Goal: Information Seeking & Learning: Learn about a topic

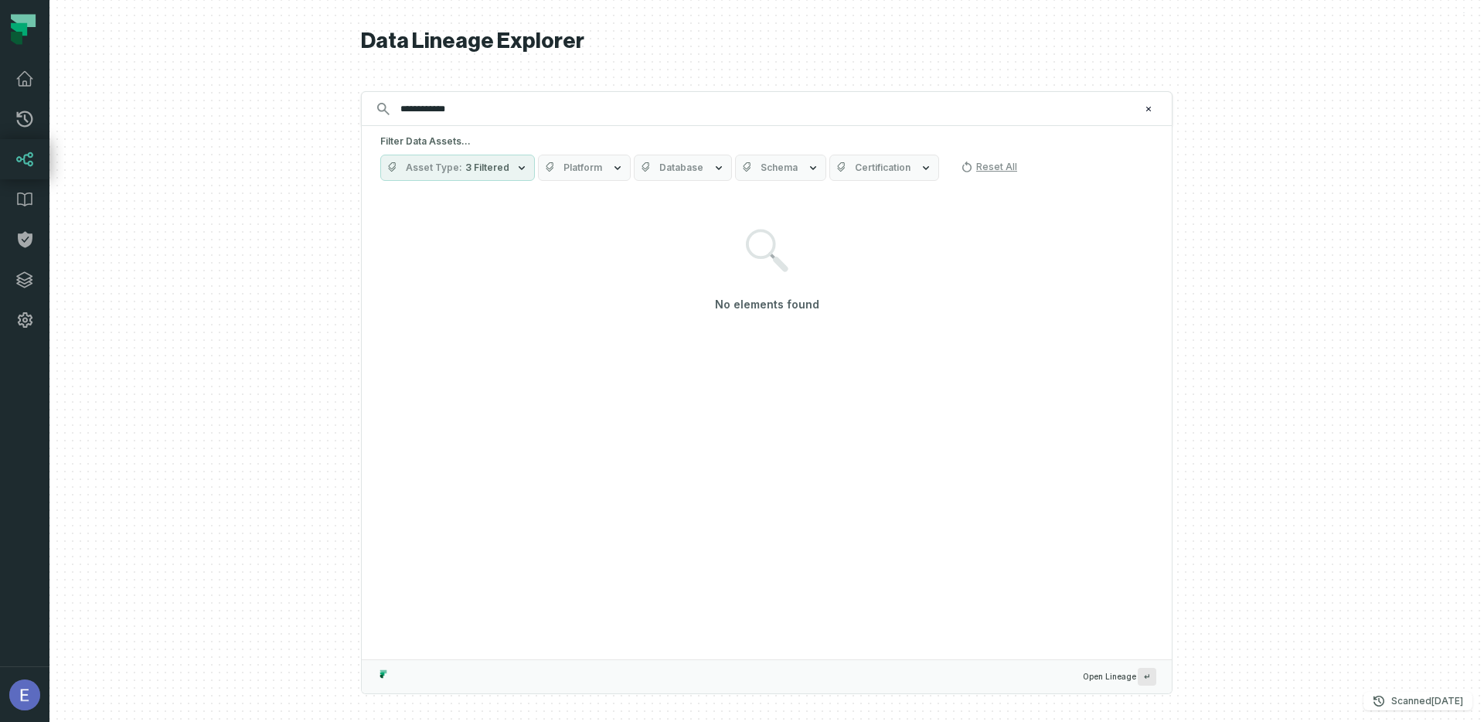
click at [515, 170] on icon "button" at bounding box center [521, 167] width 12 height 12
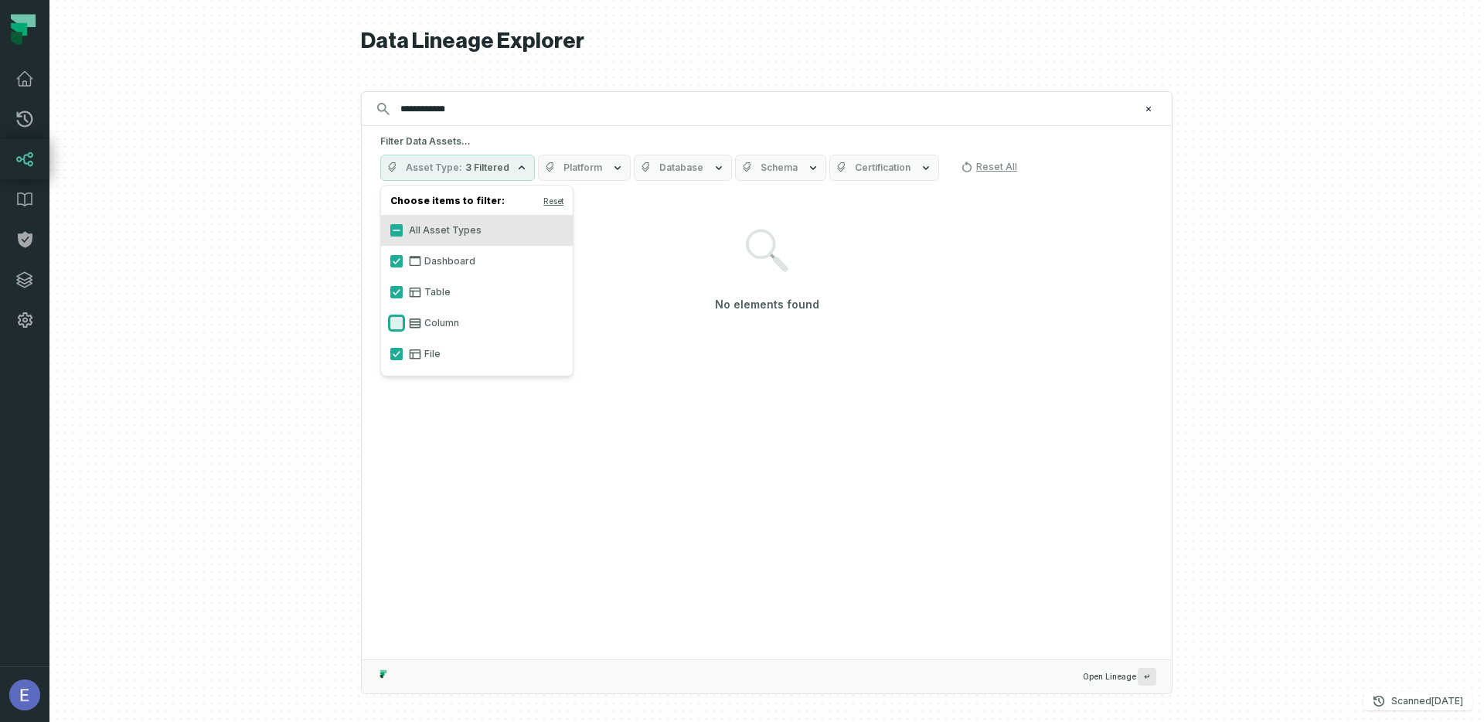
drag, startPoint x: 396, startPoint y: 320, endPoint x: 410, endPoint y: 321, distance: 13.2
click at [396, 320] on button "Column" at bounding box center [396, 323] width 12 height 12
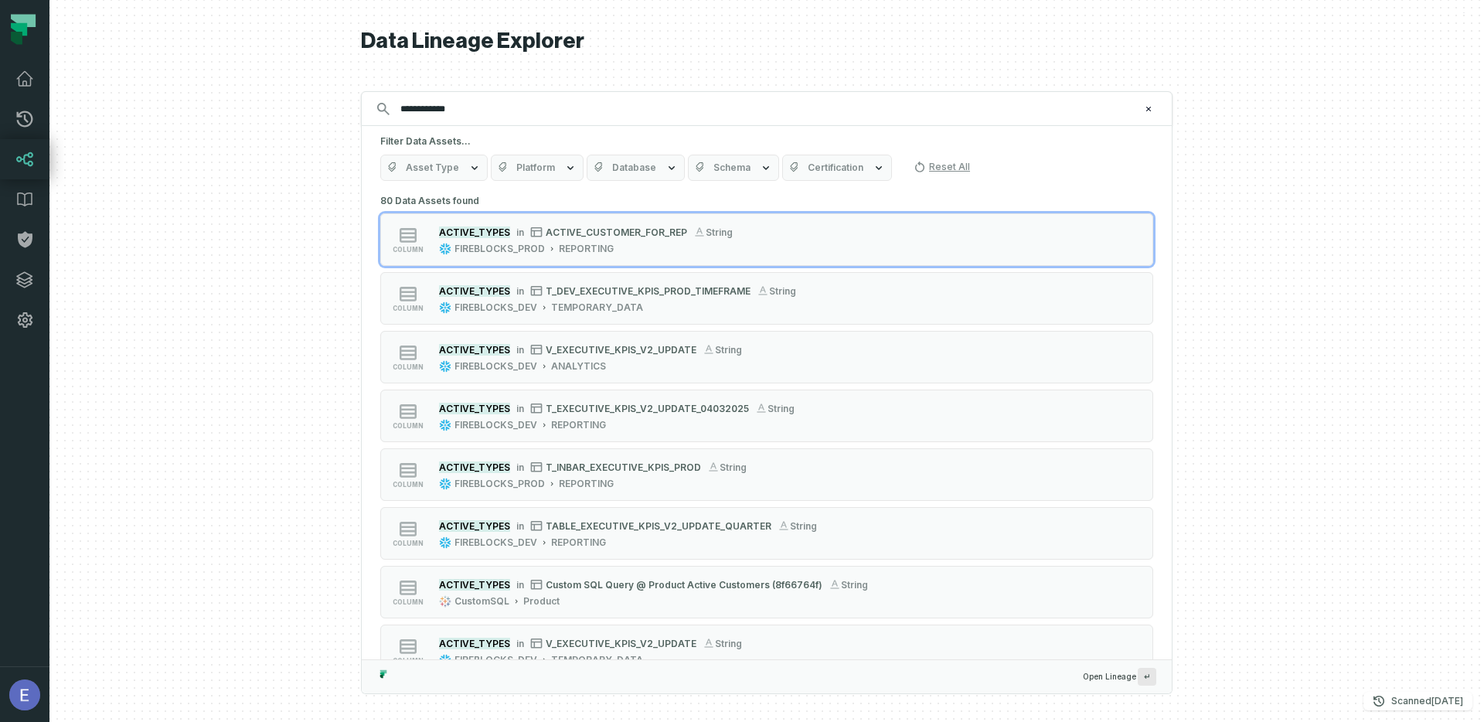
click at [1287, 190] on div at bounding box center [766, 361] width 1434 height 722
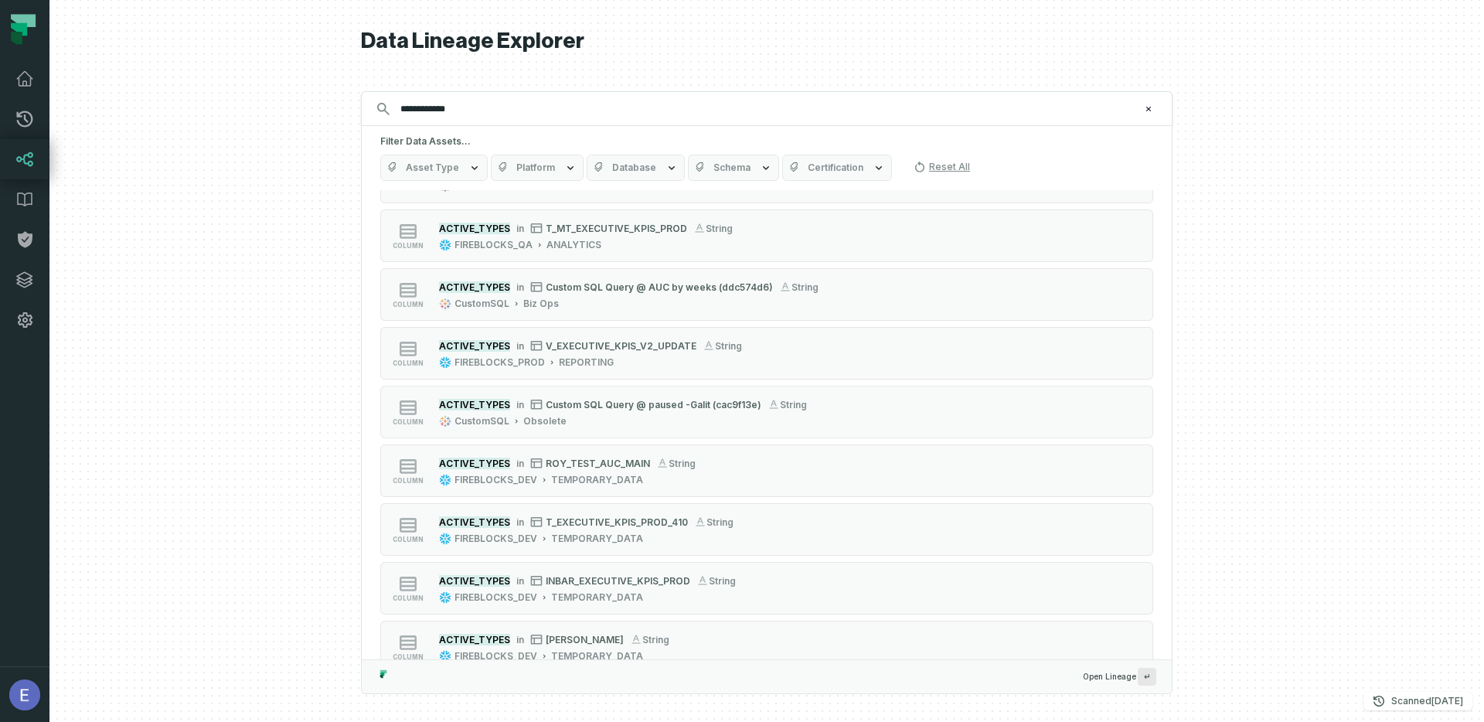
scroll to position [515, 0]
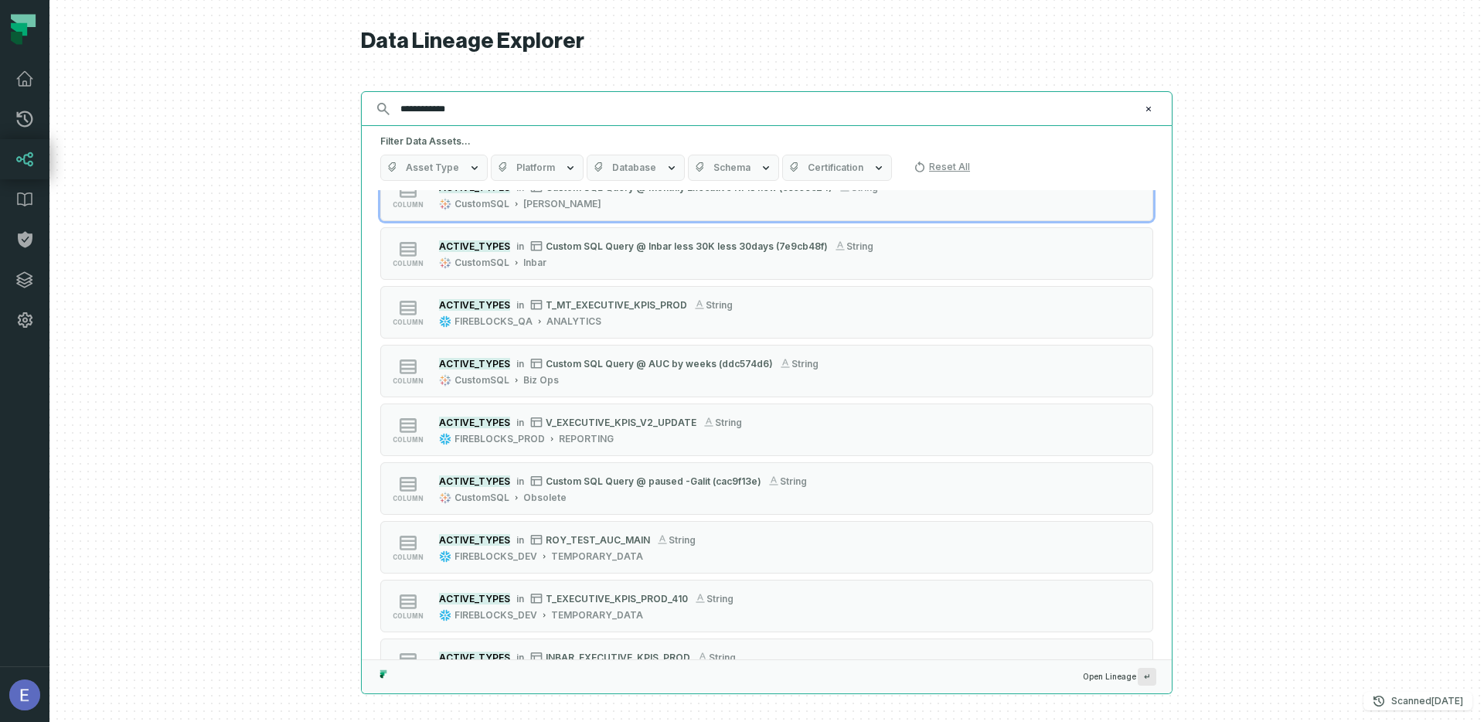
click at [494, 113] on input "**********" at bounding box center [765, 109] width 748 height 25
paste input "**********"
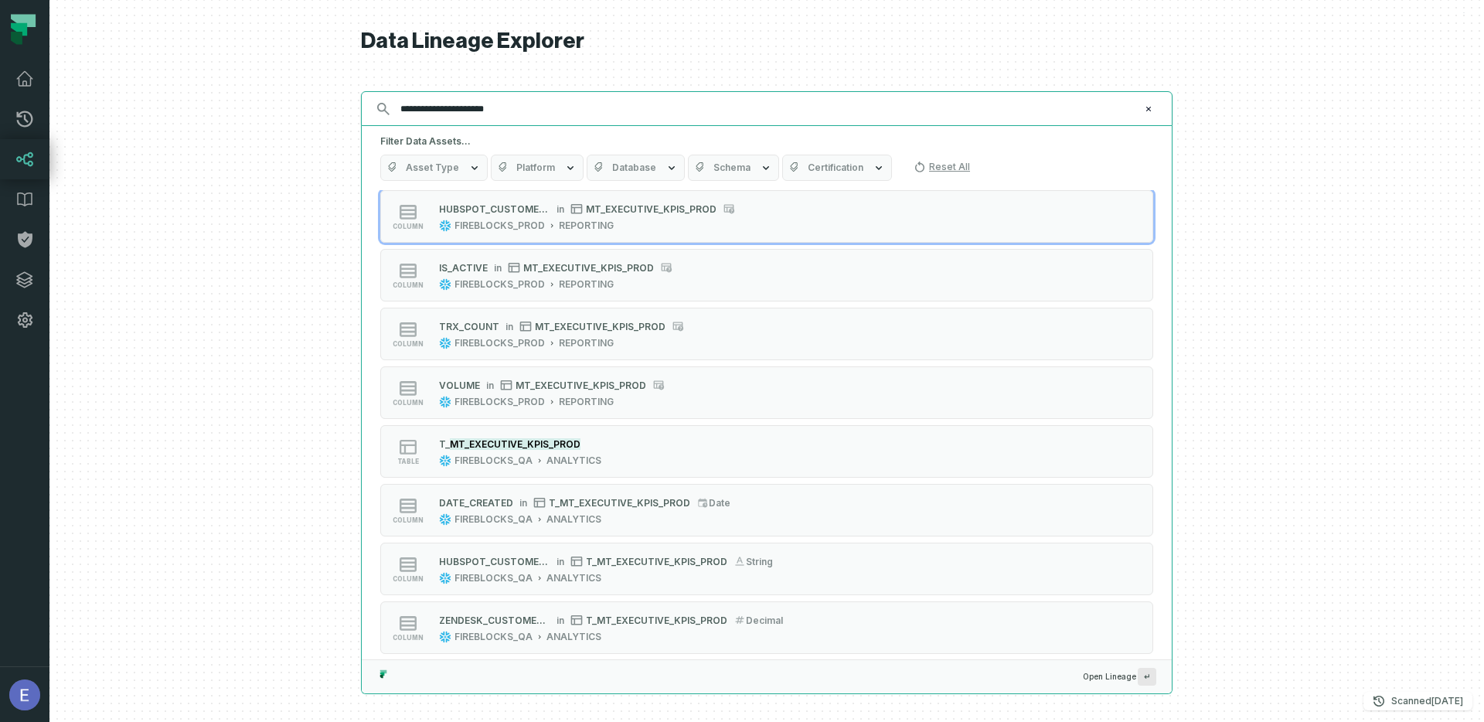
type input "**********"
click at [468, 165] on icon "button" at bounding box center [474, 167] width 12 height 12
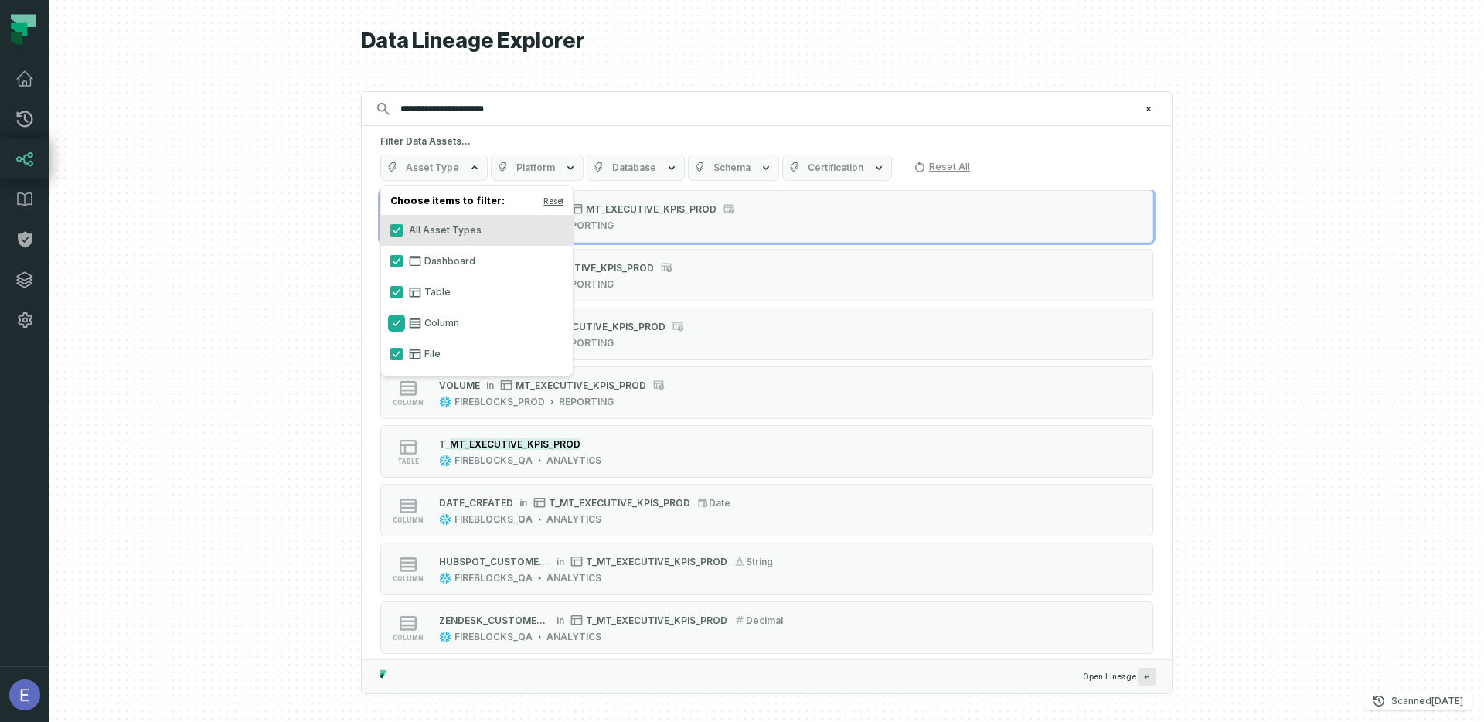
click at [397, 323] on button "Column" at bounding box center [396, 323] width 12 height 12
click at [396, 355] on button "File" at bounding box center [396, 354] width 12 height 12
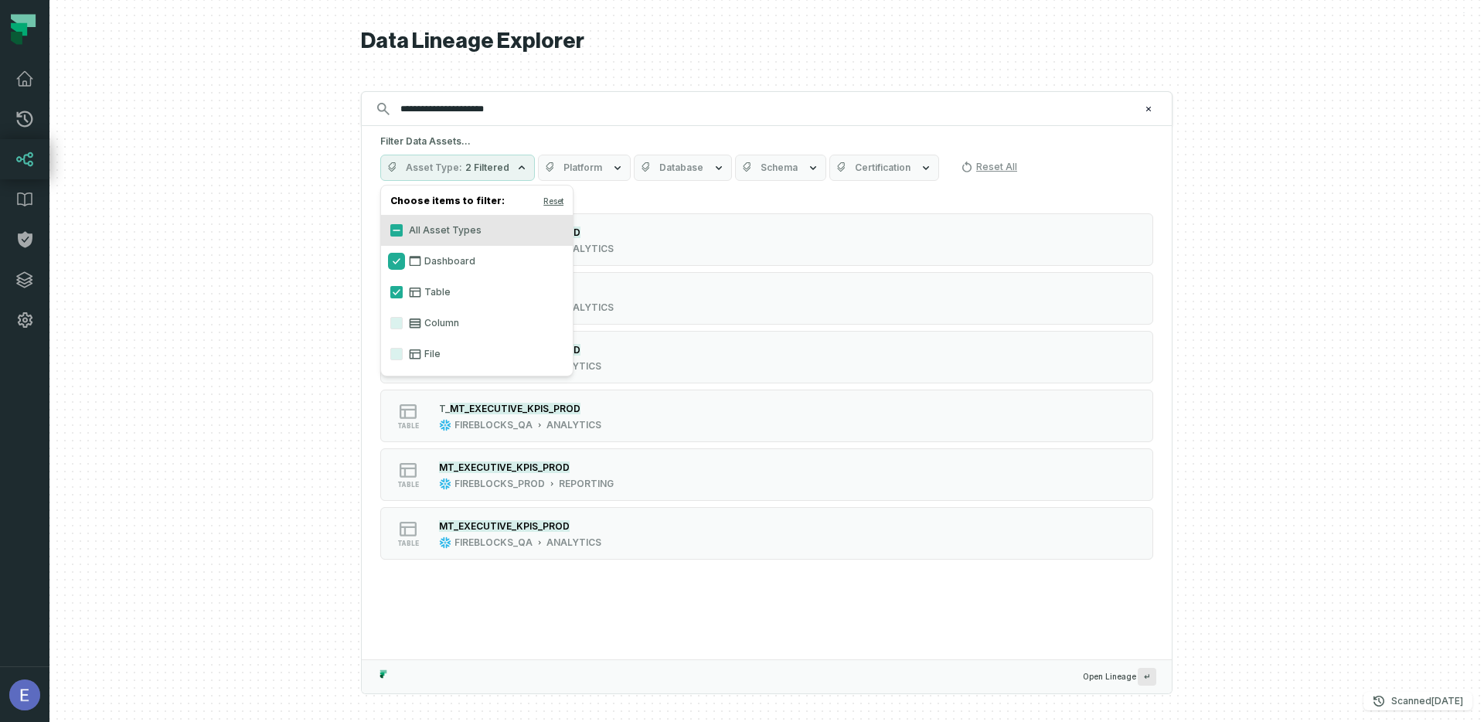
click at [394, 263] on button "Dashboard" at bounding box center [396, 261] width 12 height 12
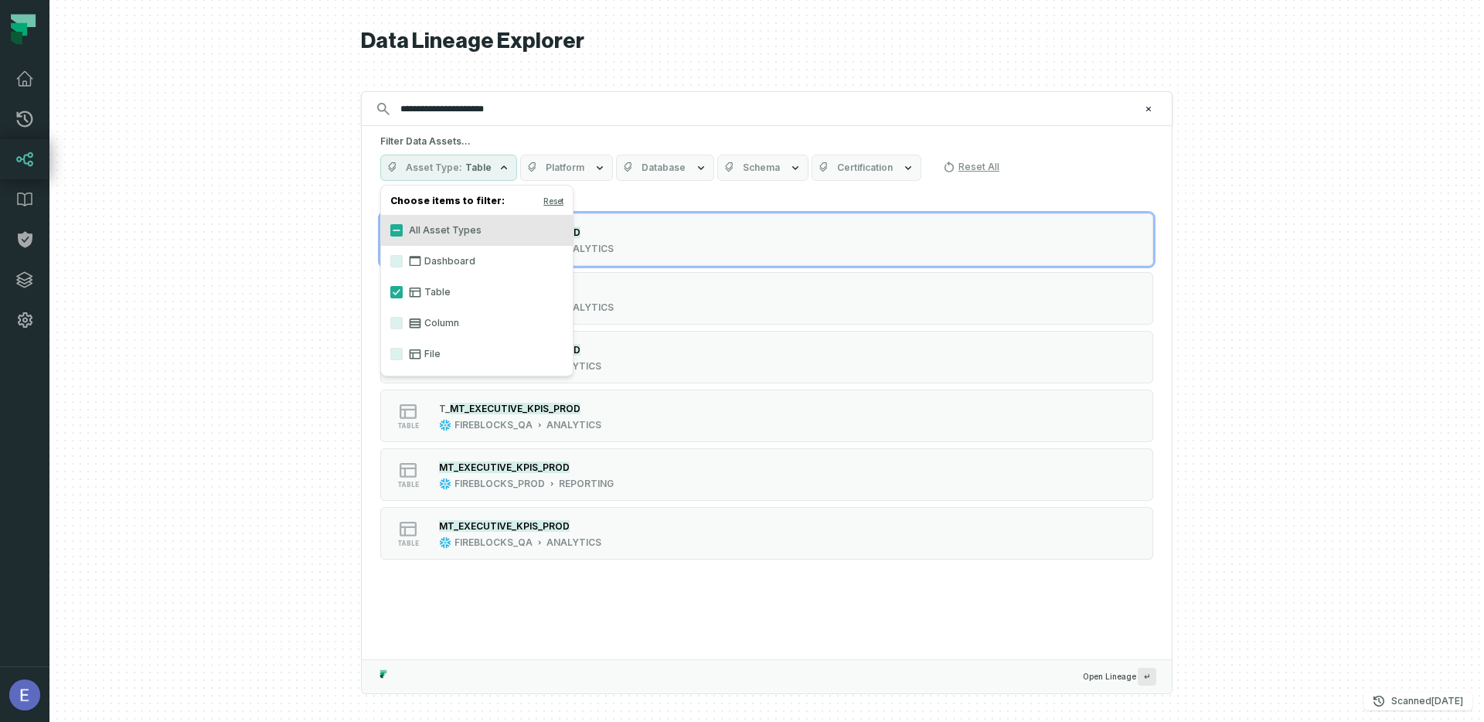
click at [1242, 276] on div at bounding box center [766, 361] width 1434 height 722
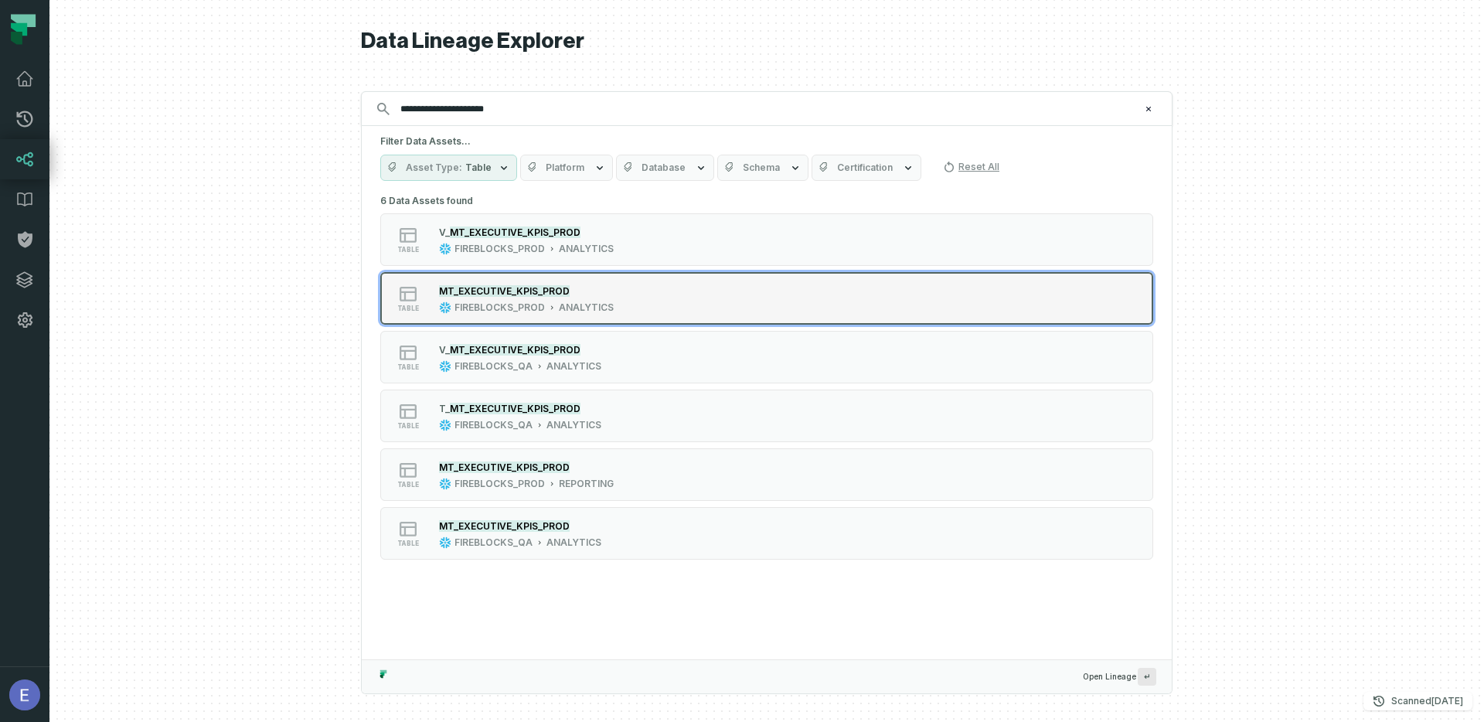
click at [488, 297] on div "MT_EXECUTIVE_KPIS_PROD" at bounding box center [526, 290] width 175 height 15
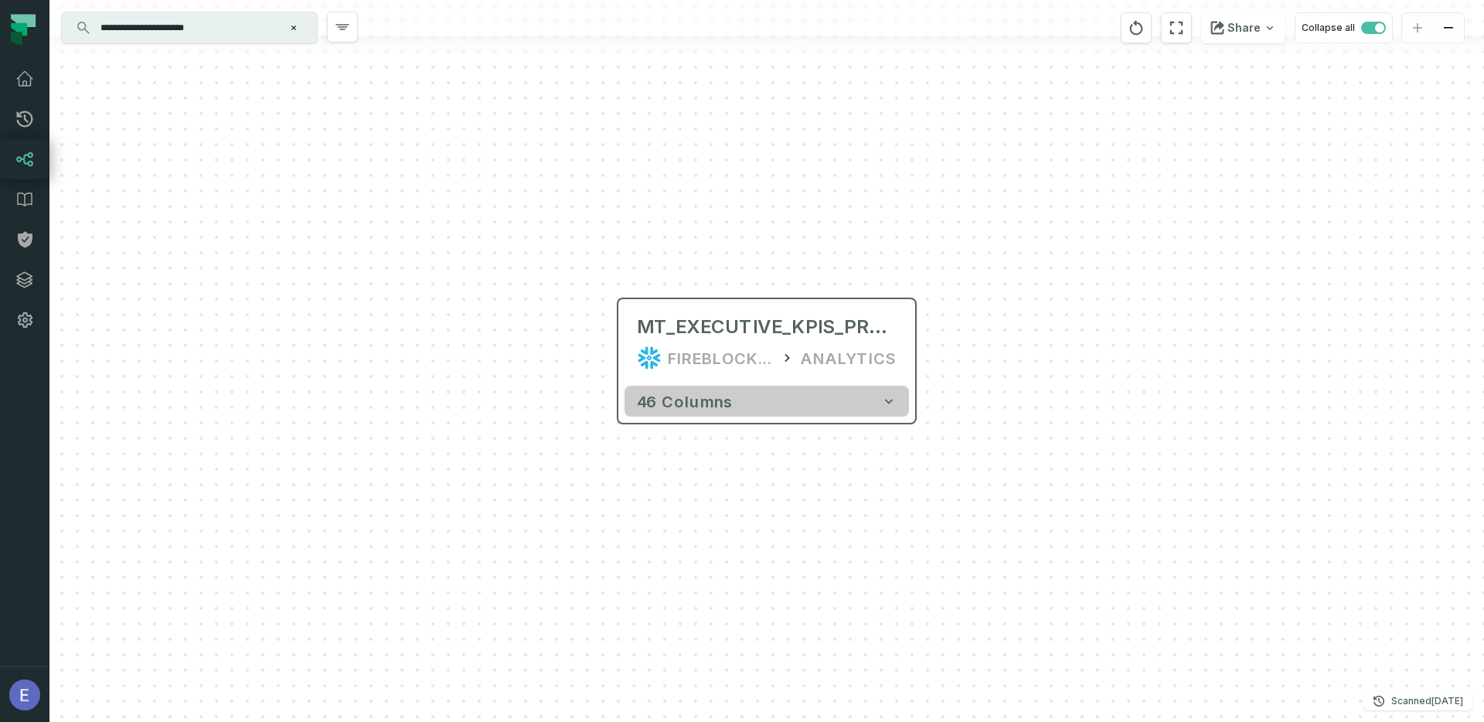
click at [832, 405] on button "46 columns" at bounding box center [766, 401] width 284 height 31
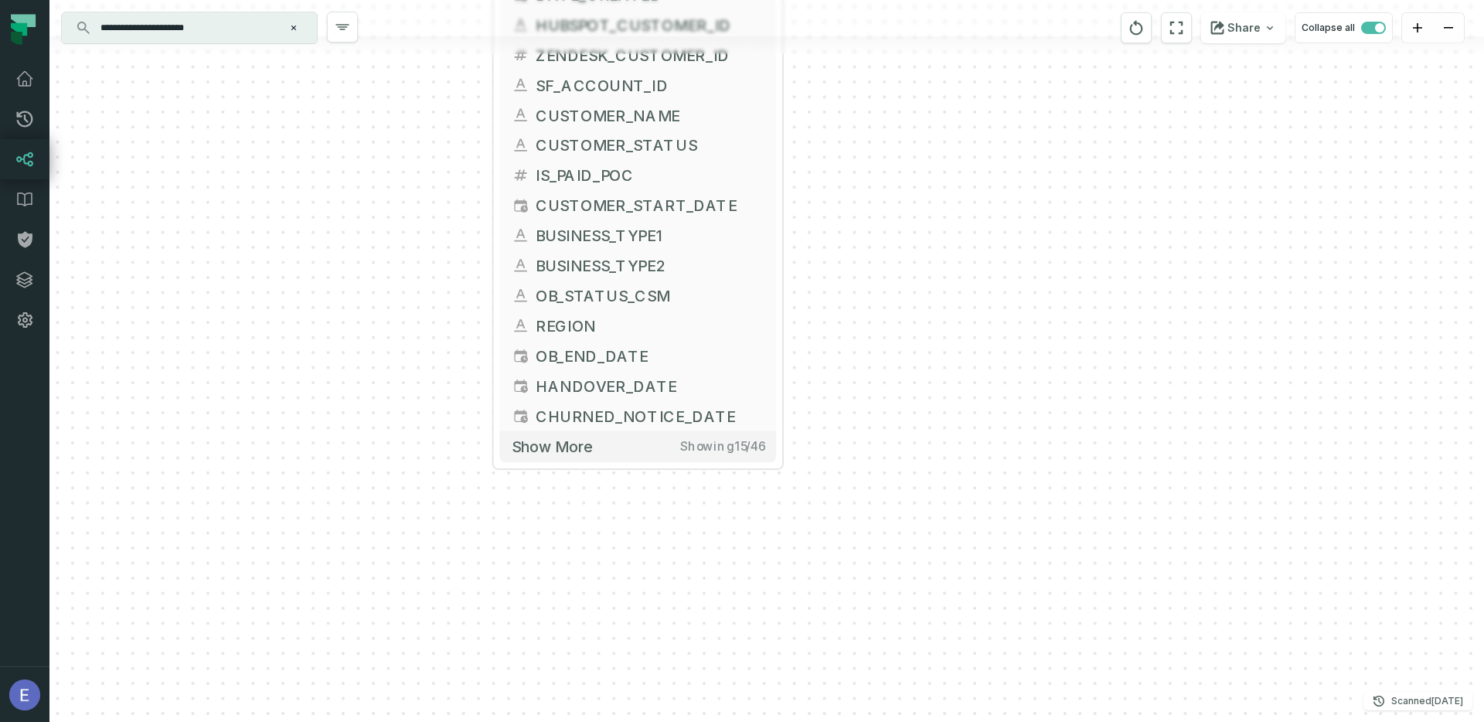
drag, startPoint x: 1079, startPoint y: 457, endPoint x: 947, endPoint y: 2, distance: 473.0
click at [947, 2] on div "**********" at bounding box center [766, 361] width 1434 height 722
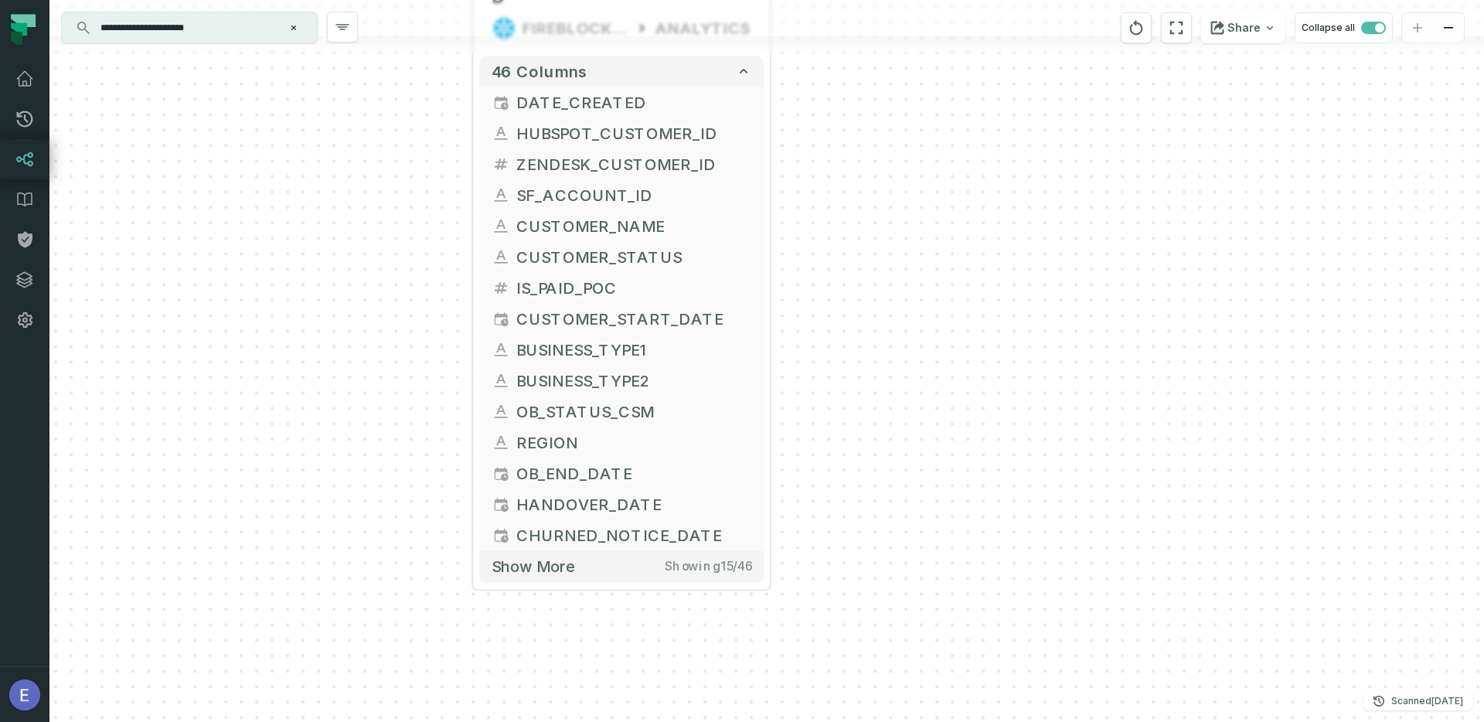
drag, startPoint x: 852, startPoint y: 304, endPoint x: 850, endPoint y: 332, distance: 28.7
click at [850, 332] on div "+ MT_EXECUTIVE_KPIS_PROD FIREBLOCKS_PROD ANALYTICS + 46 columns + DATE_CREATED …" at bounding box center [766, 361] width 1434 height 722
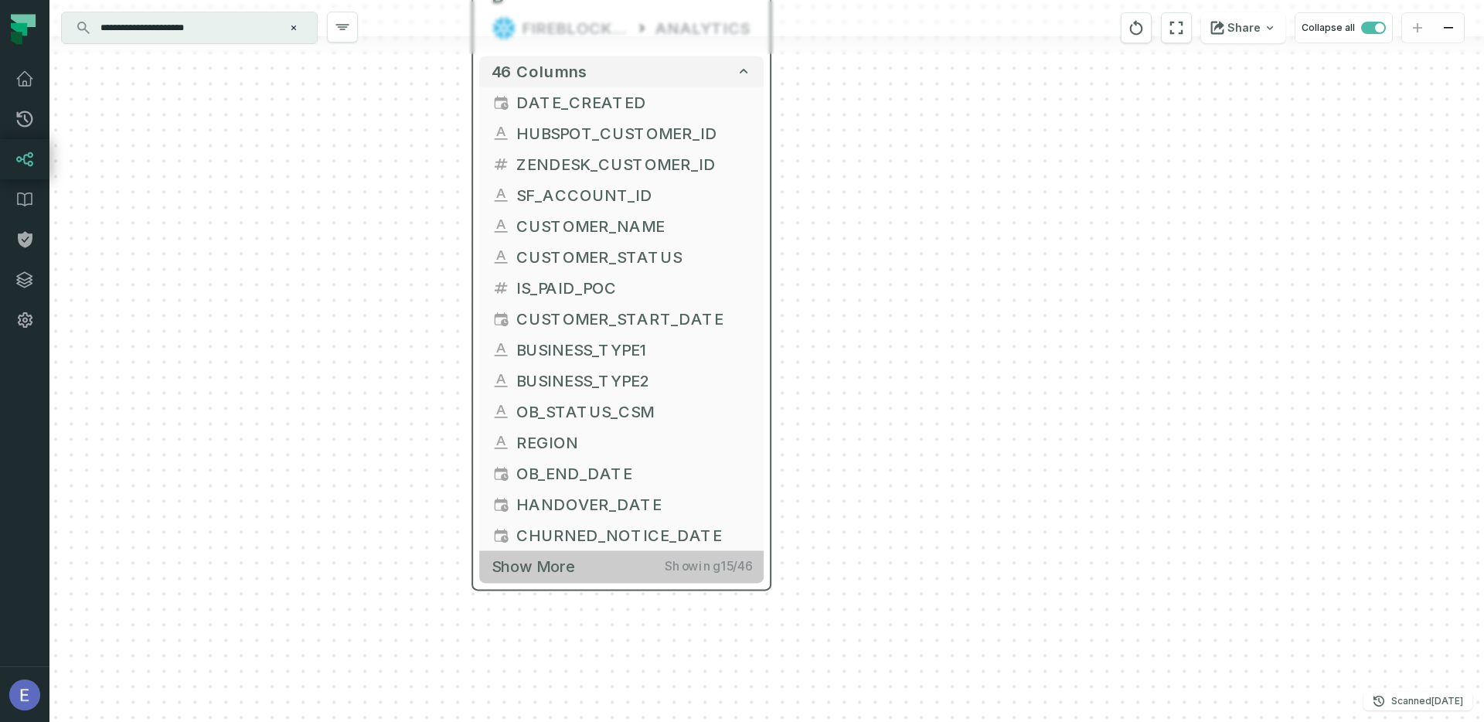
click at [565, 556] on span "Show more" at bounding box center [532, 565] width 83 height 19
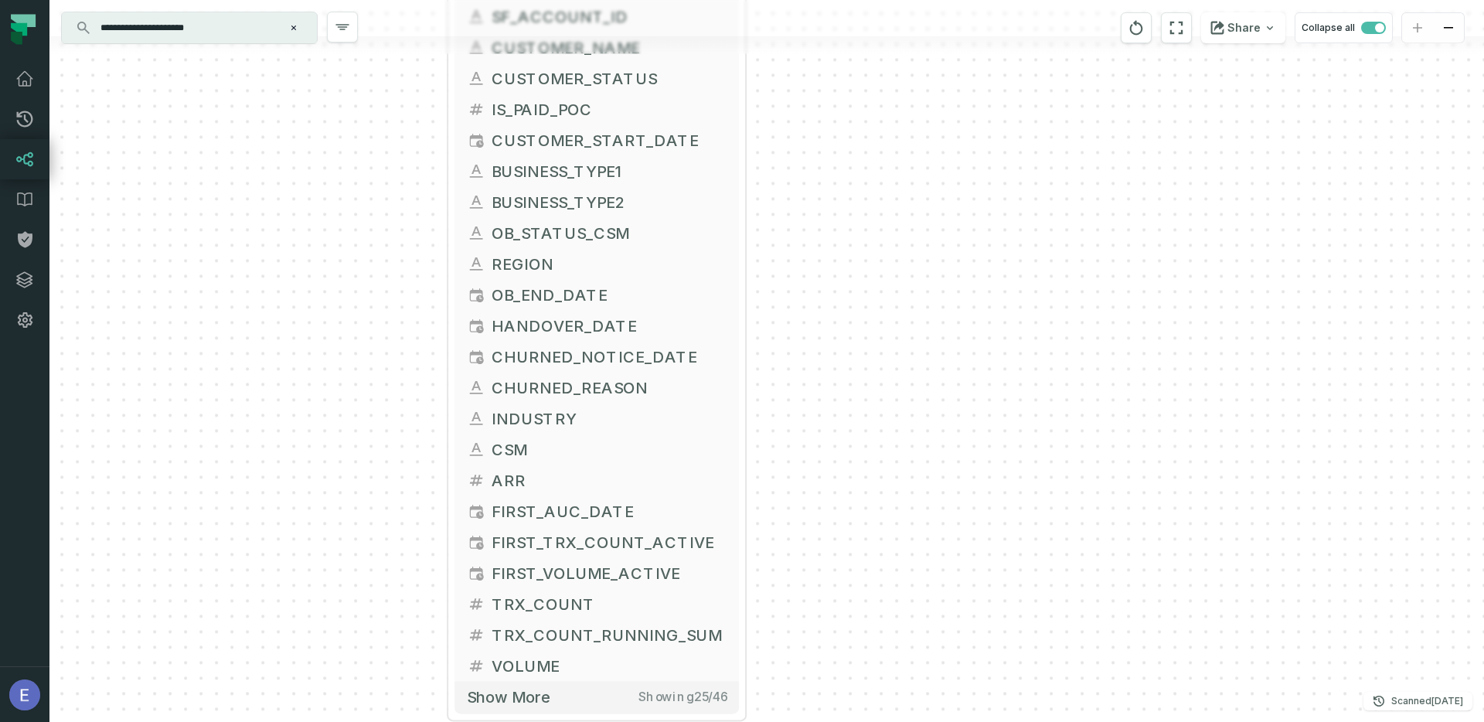
drag, startPoint x: 875, startPoint y: 531, endPoint x: 850, endPoint y: 352, distance: 181.1
click at [850, 352] on div "+ MT_EXECUTIVE_KPIS_PROD FIREBLOCKS_PROD ANALYTICS + 46 columns + DATE_CREATED …" at bounding box center [766, 361] width 1434 height 722
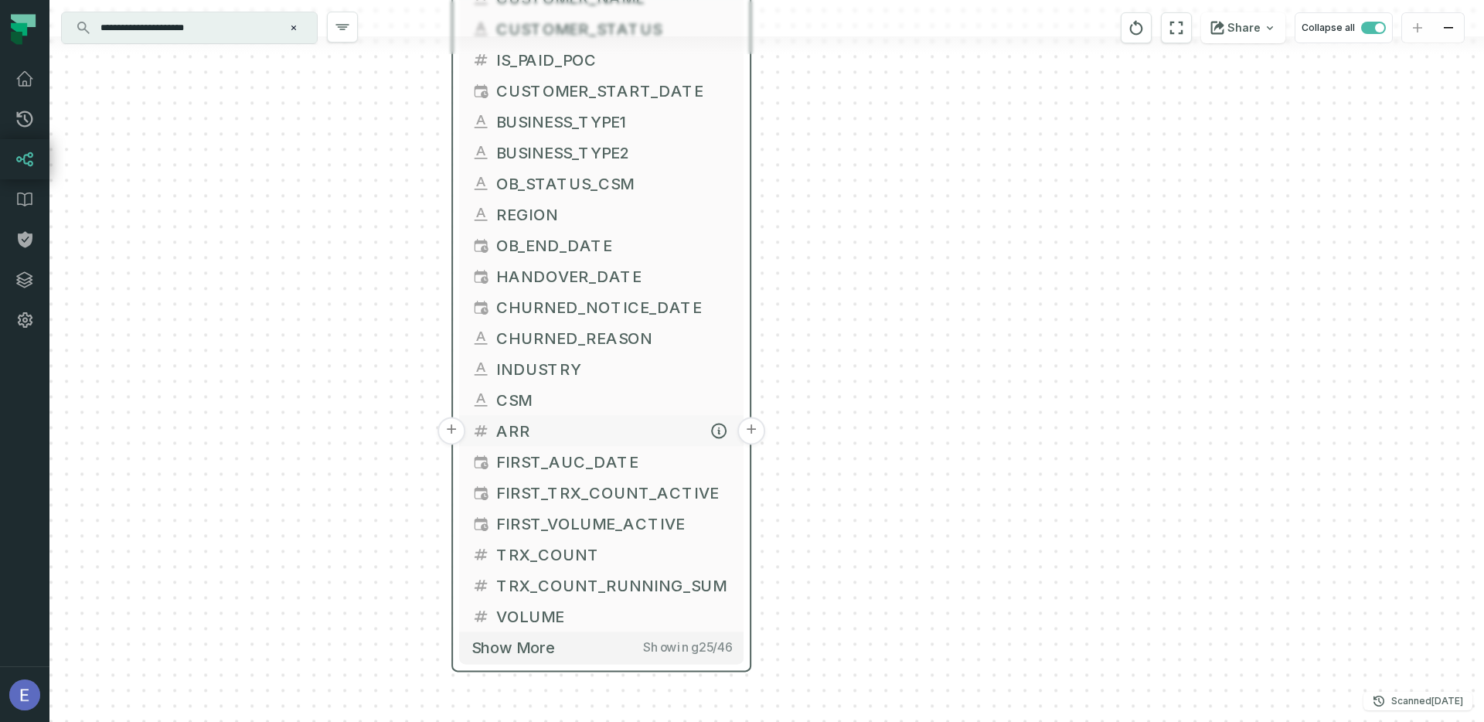
drag, startPoint x: 737, startPoint y: 451, endPoint x: 742, endPoint y: 405, distance: 46.6
click at [742, 416] on button "+" at bounding box center [751, 430] width 28 height 28
click at [518, 637] on span "Show more" at bounding box center [512, 646] width 83 height 19
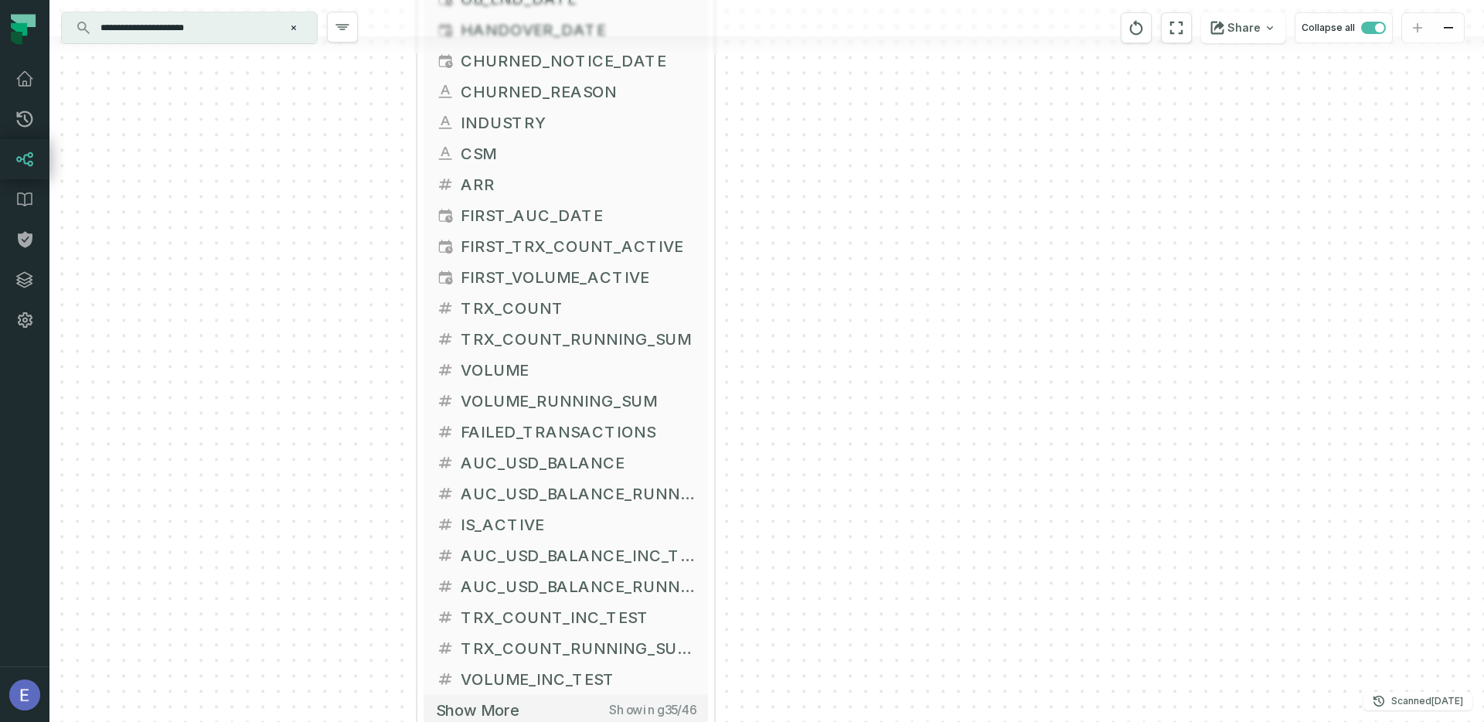
drag, startPoint x: 830, startPoint y: 581, endPoint x: 794, endPoint y: 335, distance: 248.3
click at [794, 335] on div "+ MT_EXECUTIVE_KPIS_PROD FIREBLOCKS_PROD ANALYTICS + 46 columns + DATE_CREATED …" at bounding box center [766, 361] width 1434 height 722
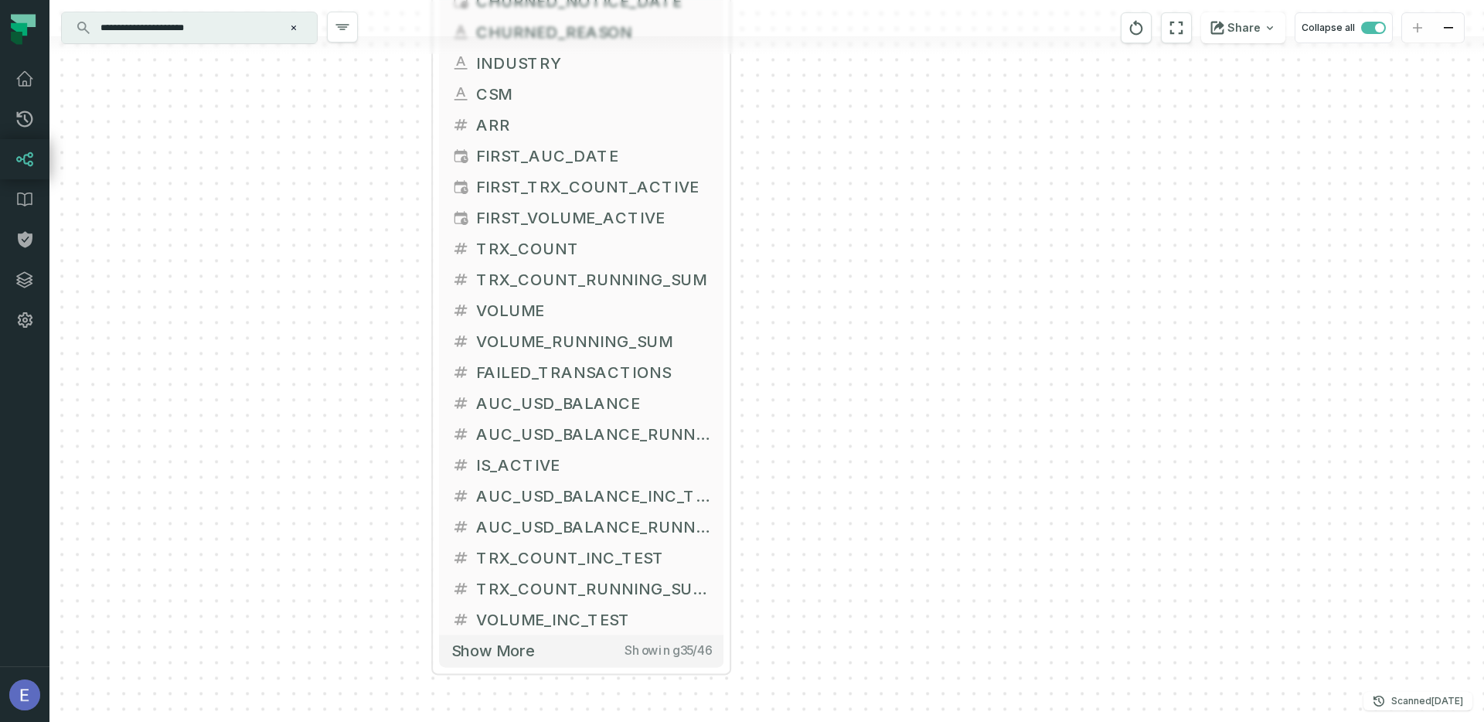
drag, startPoint x: 763, startPoint y: 403, endPoint x: 779, endPoint y: 345, distance: 60.7
click at [779, 345] on div "+ MT_EXECUTIVE_KPIS_PROD FIREBLOCKS_PROD ANALYTICS + 46 columns + DATE_CREATED …" at bounding box center [766, 361] width 1434 height 722
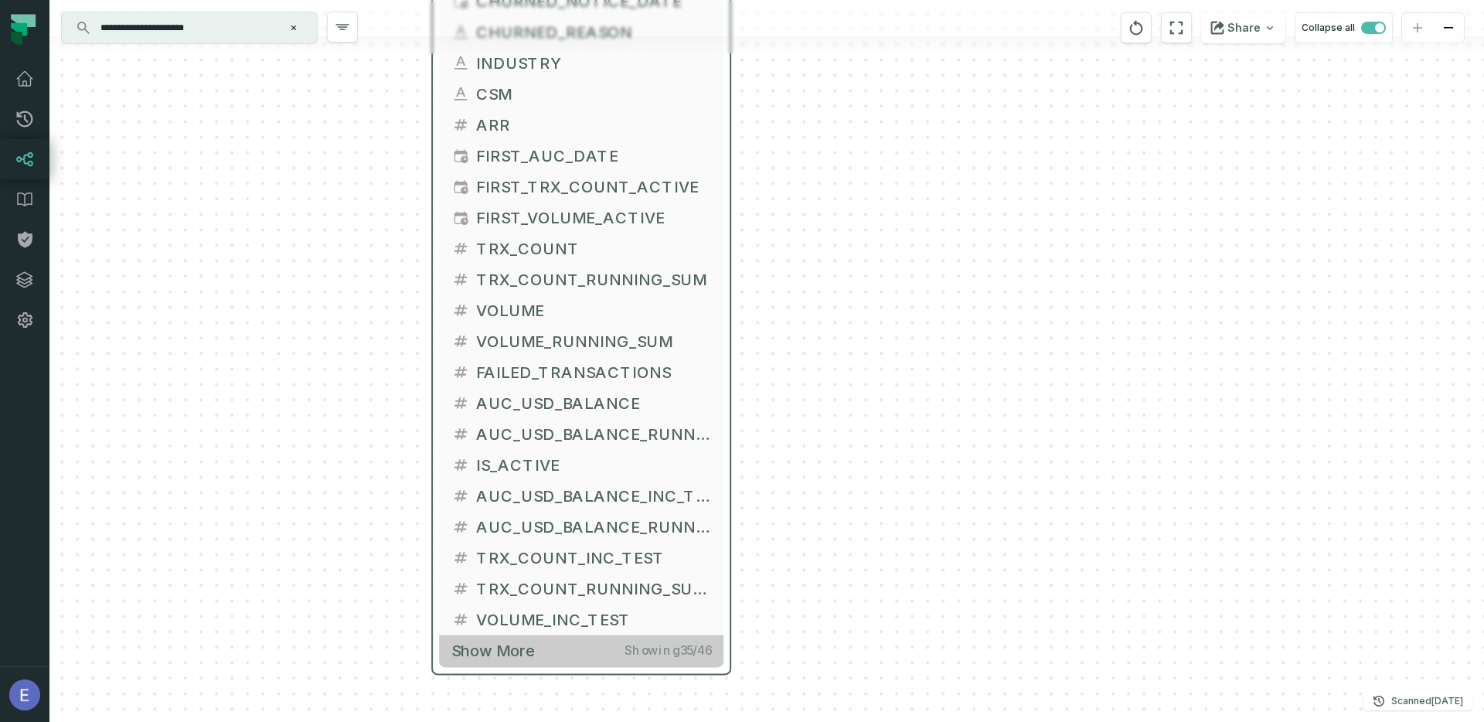
click at [491, 640] on button "Show more Showing 35 / 46" at bounding box center [581, 650] width 284 height 32
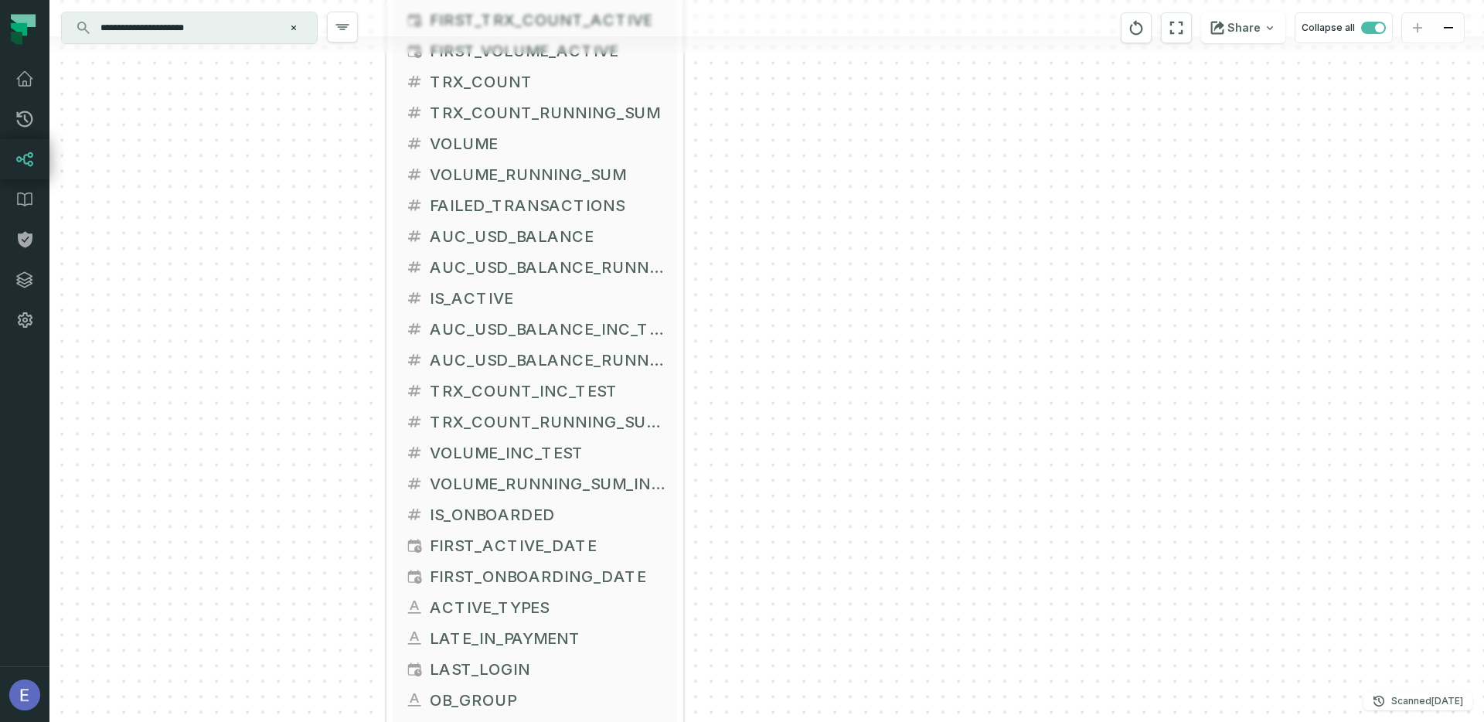
drag, startPoint x: 875, startPoint y: 563, endPoint x: 843, endPoint y: 472, distance: 96.1
click at [843, 472] on div "+ MT_EXECUTIVE_KPIS_PROD FIREBLOCKS_PROD ANALYTICS + 46 columns + DATE_CREATED …" at bounding box center [766, 361] width 1434 height 722
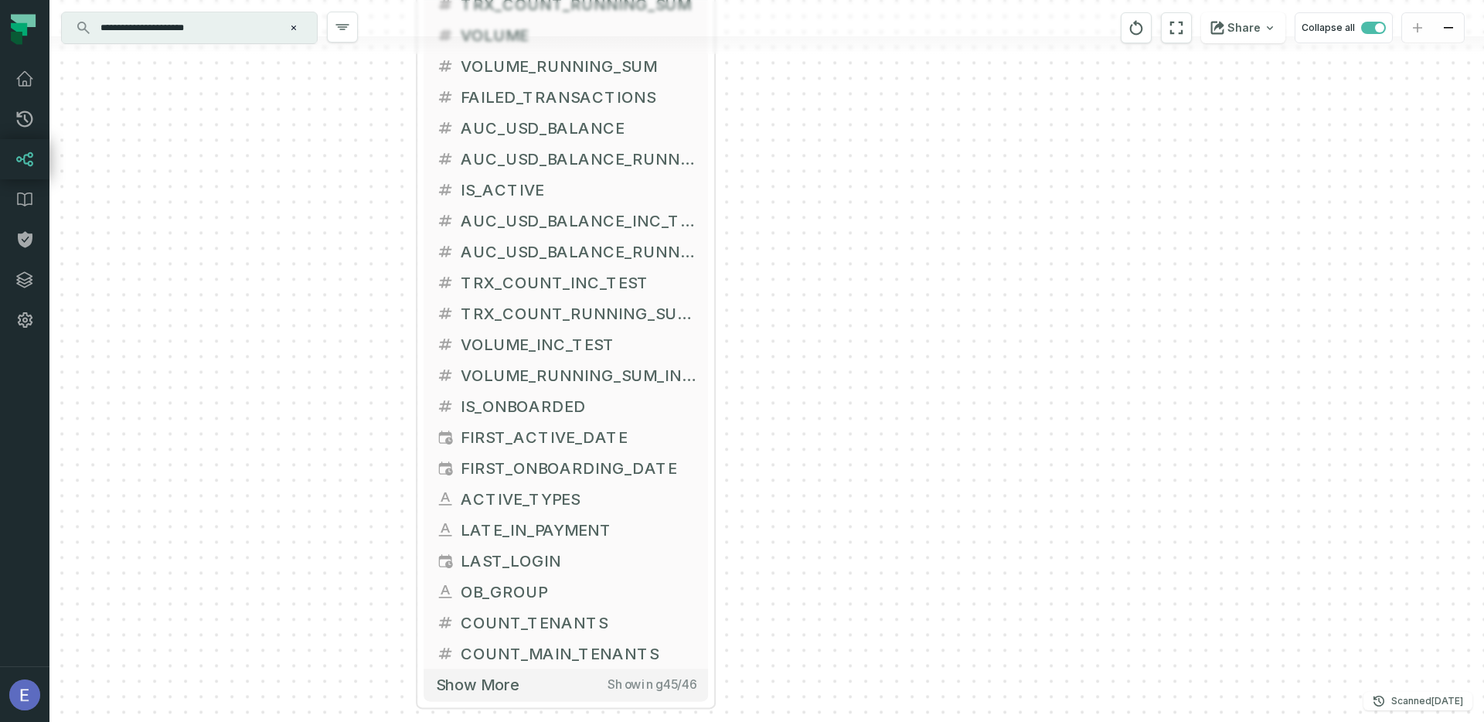
drag, startPoint x: 781, startPoint y: 607, endPoint x: 812, endPoint y: 501, distance: 110.3
click at [812, 501] on div "+ MT_EXECUTIVE_KPIS_PROD FIREBLOCKS_PROD ANALYTICS + 46 columns + DATE_CREATED …" at bounding box center [766, 361] width 1434 height 722
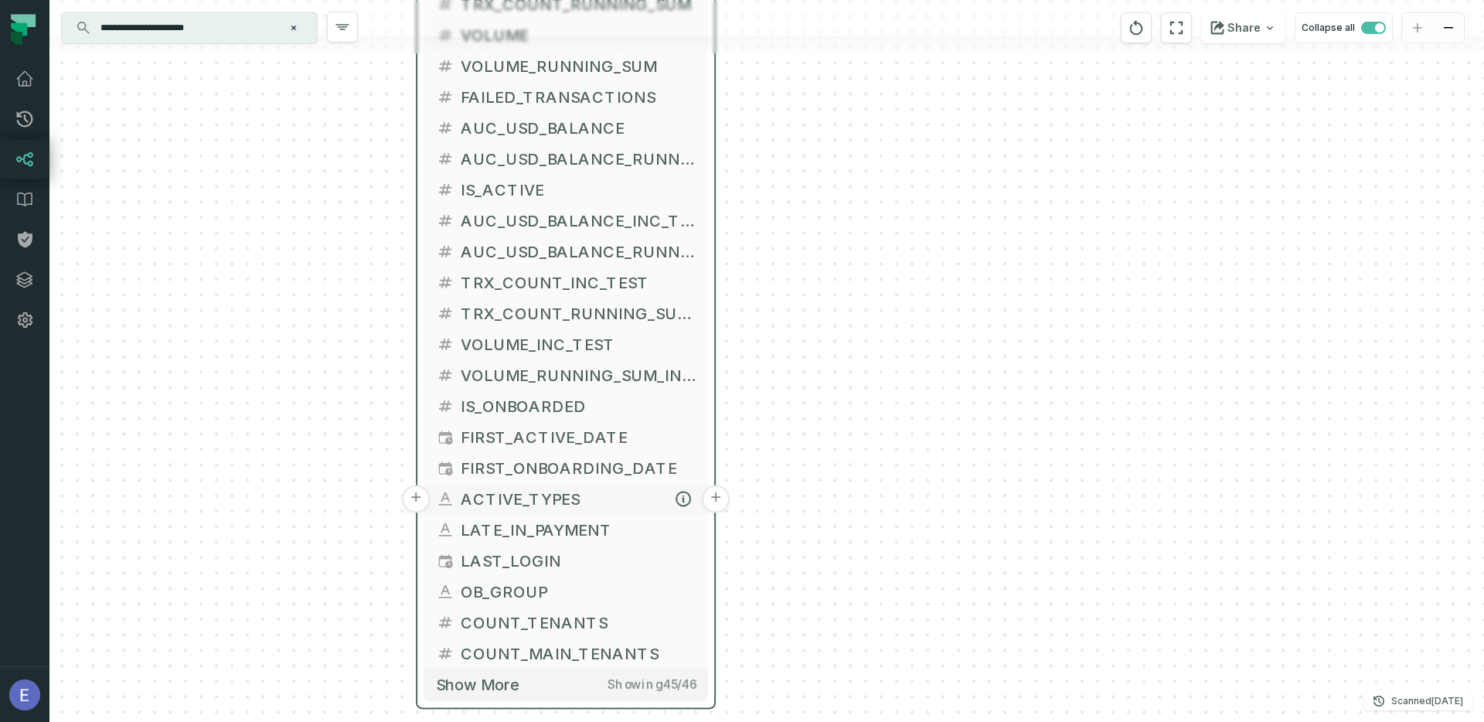
click at [416, 484] on button "+" at bounding box center [416, 498] width 28 height 28
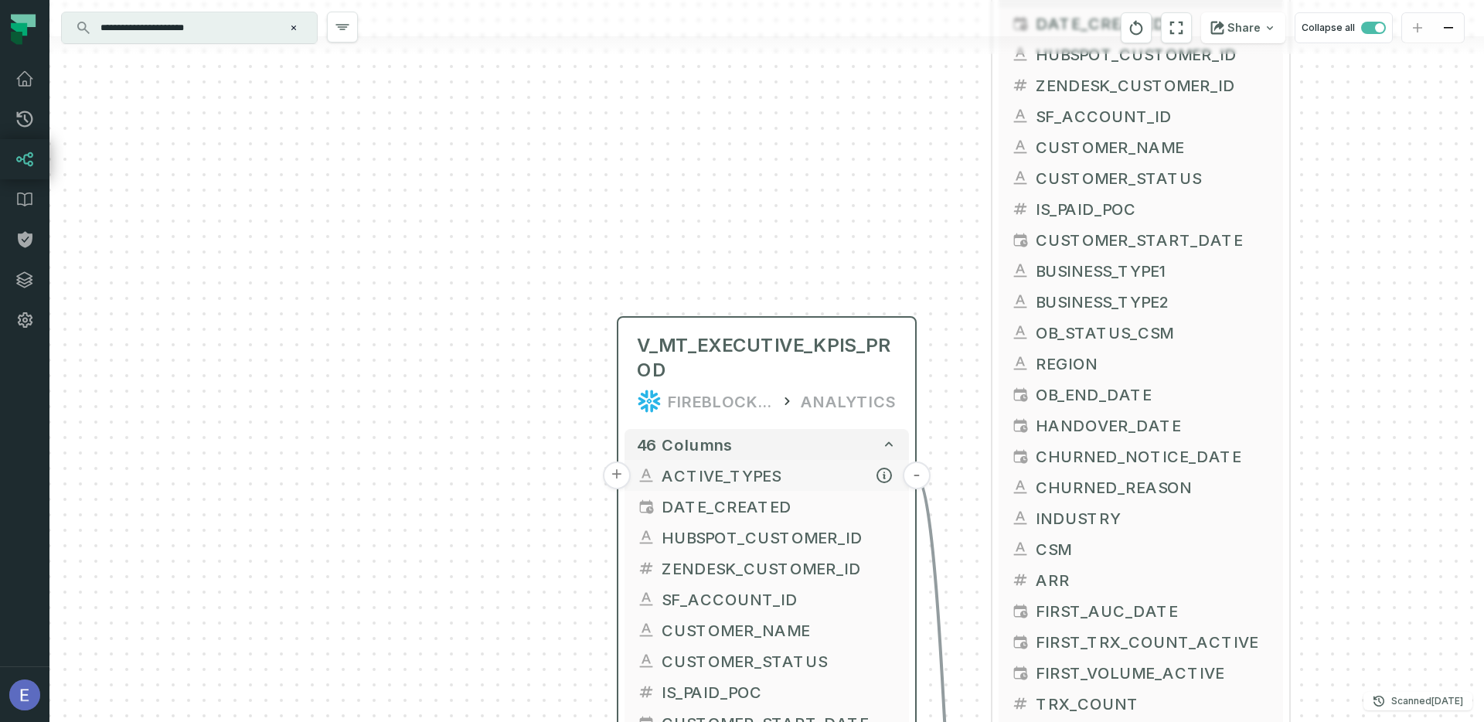
click at [622, 470] on button "+" at bounding box center [617, 475] width 28 height 28
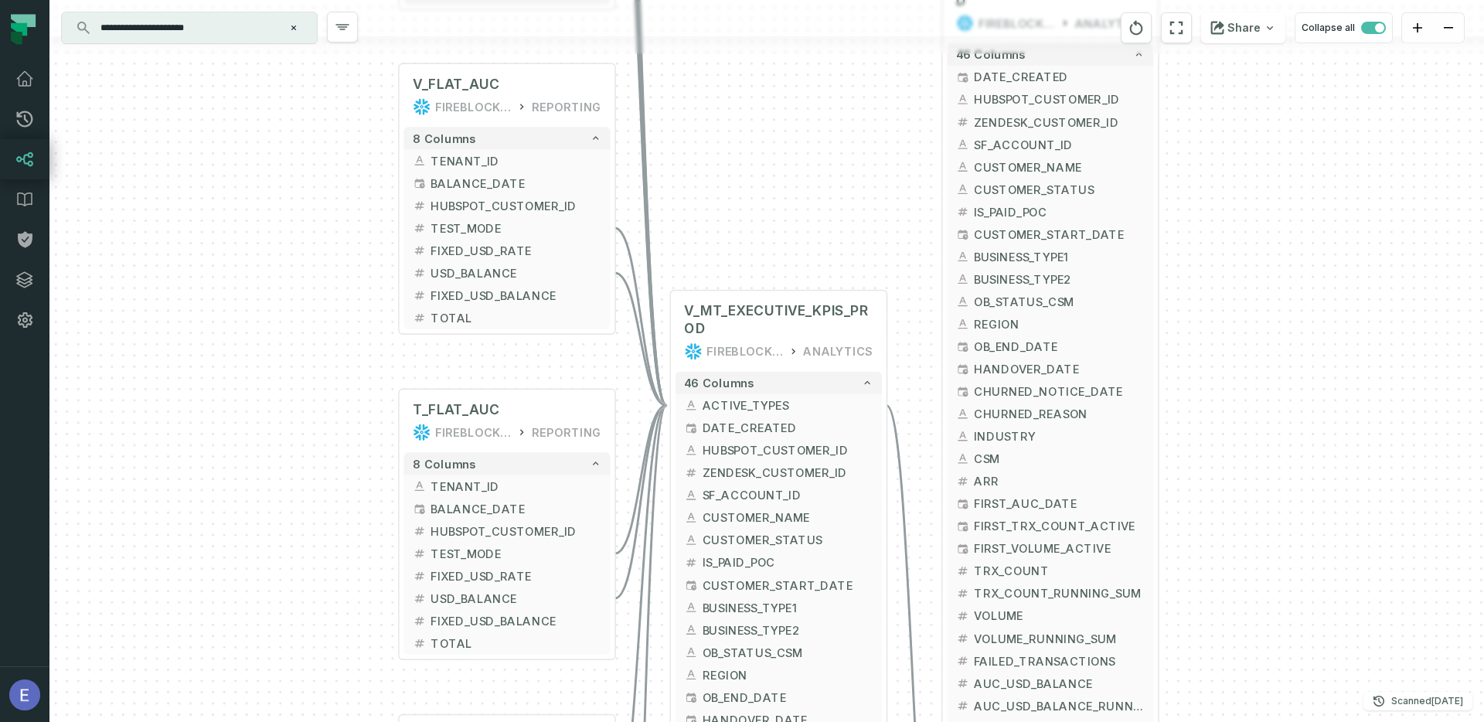
drag, startPoint x: 1008, startPoint y: 563, endPoint x: 746, endPoint y: 22, distance: 601.0
click at [747, 23] on div "+ FACT_TRANSACTIONS FIREBLOCKS_PROD DWH + 118 columns + TXID + + TX_HASH + + IS…" at bounding box center [766, 361] width 1434 height 722
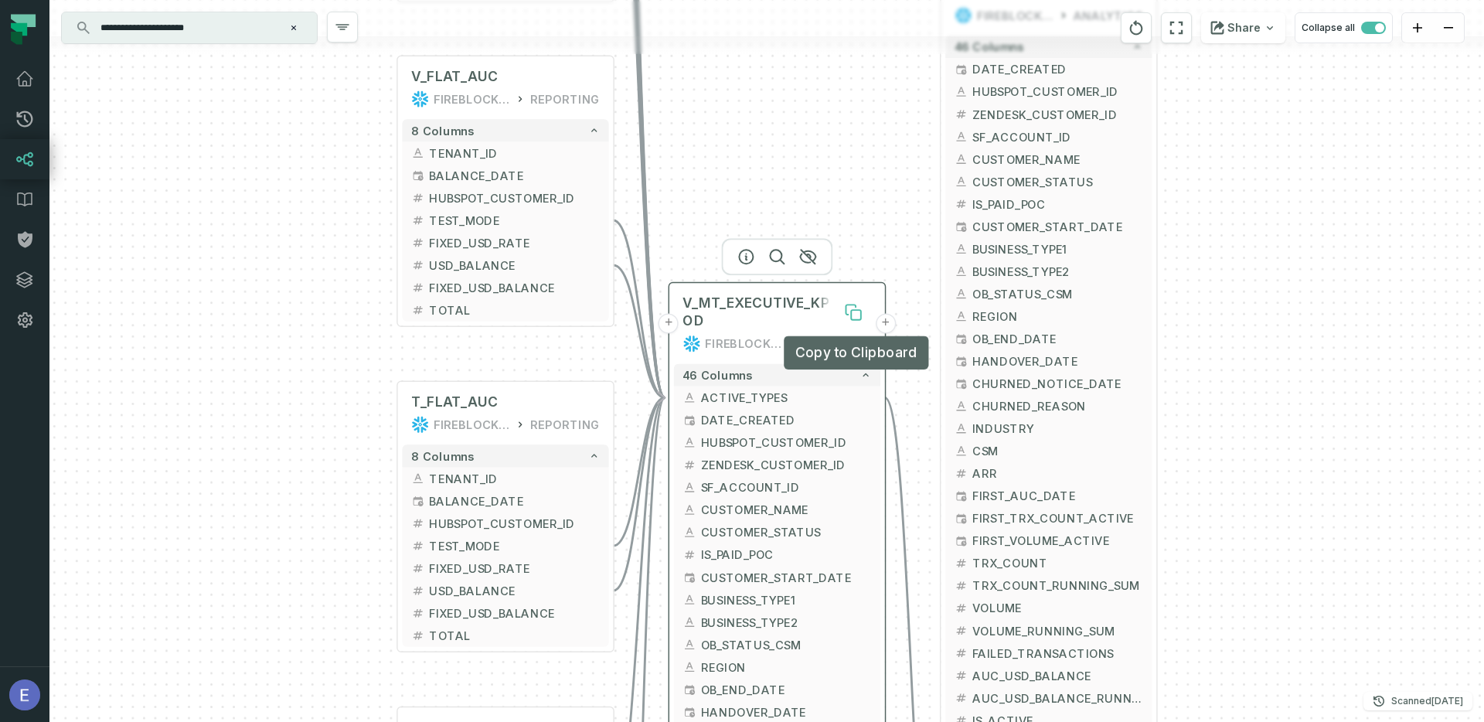
click at [859, 314] on icon at bounding box center [856, 315] width 10 height 10
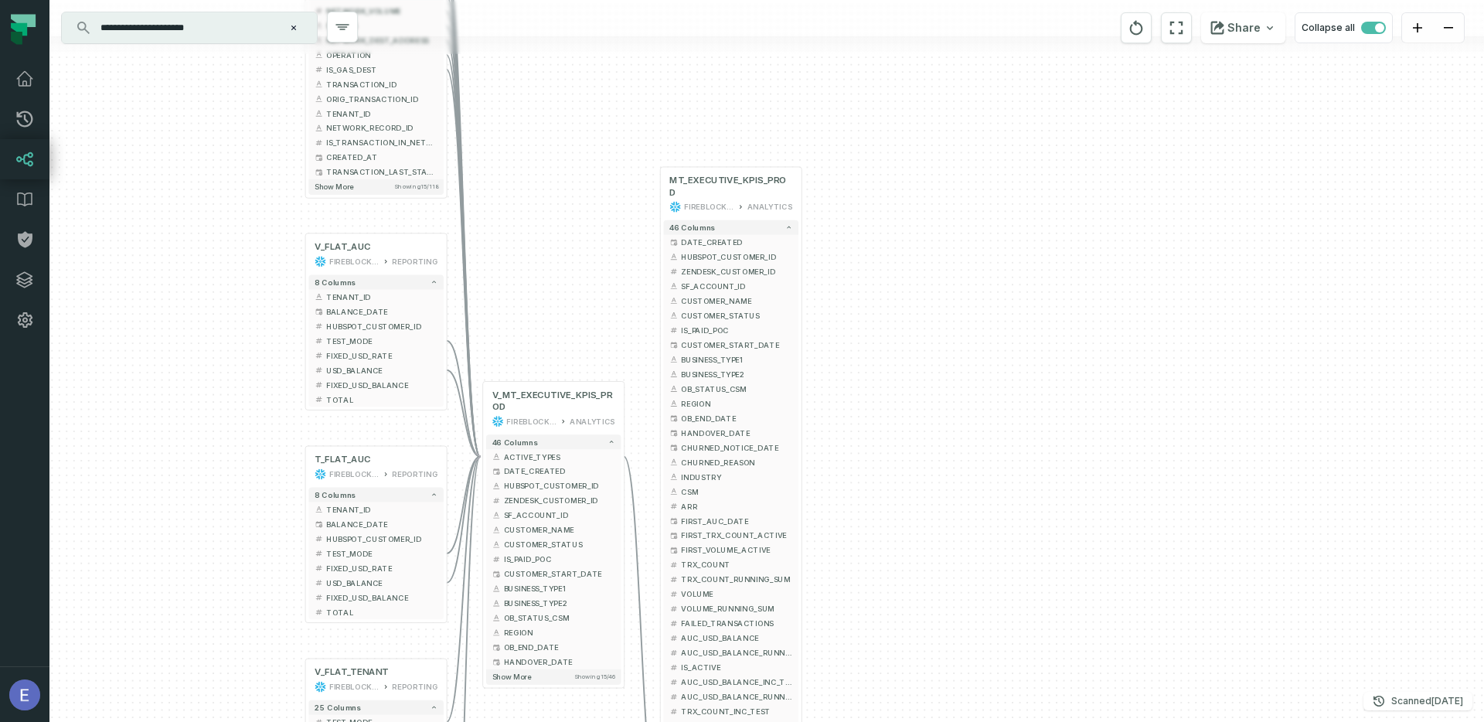
drag, startPoint x: 879, startPoint y: 161, endPoint x: 648, endPoint y: 301, distance: 270.1
click at [647, 301] on div "+ FACT_TRANSACTIONS FIREBLOCKS_PROD DWH + 118 columns + TXID + + TX_HASH + + IS…" at bounding box center [766, 361] width 1434 height 722
click at [590, 352] on icon "button" at bounding box center [585, 354] width 19 height 19
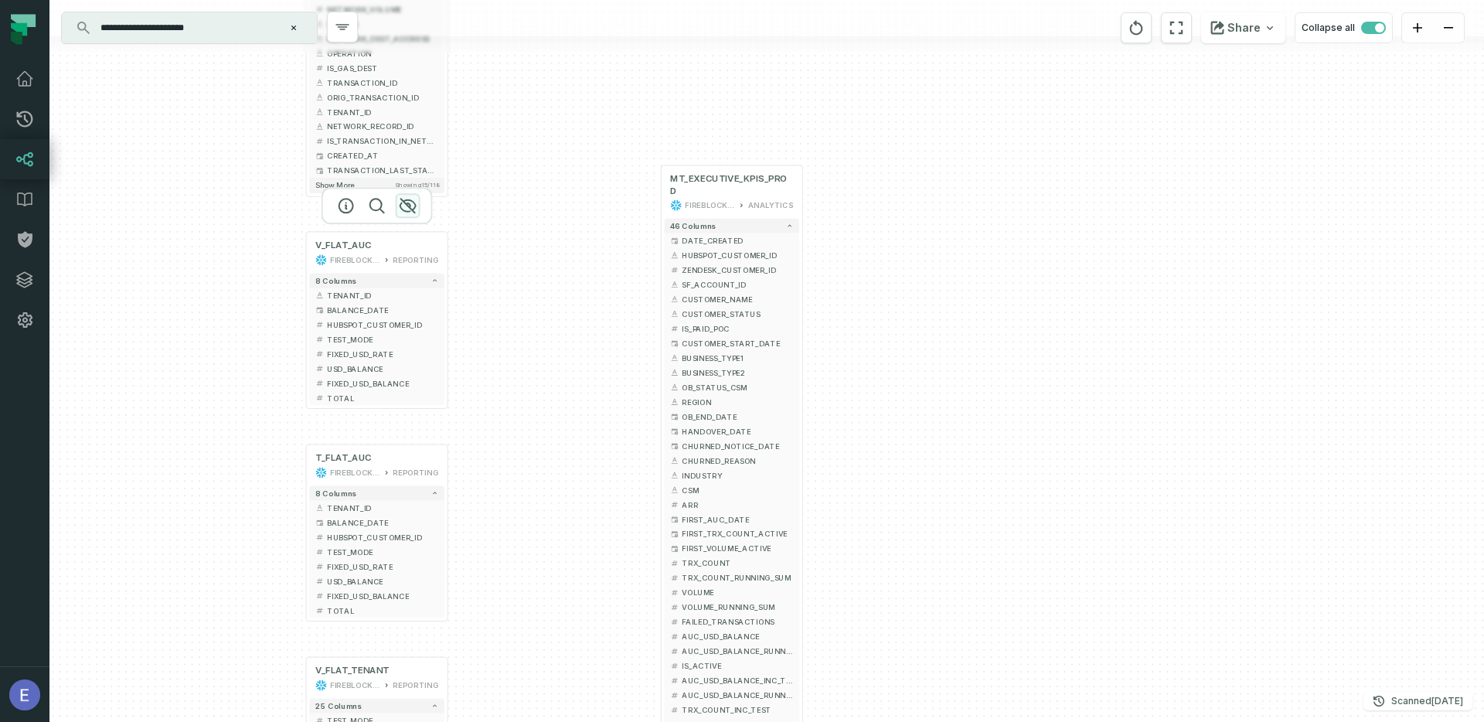
click at [406, 207] on icon "button" at bounding box center [408, 205] width 19 height 19
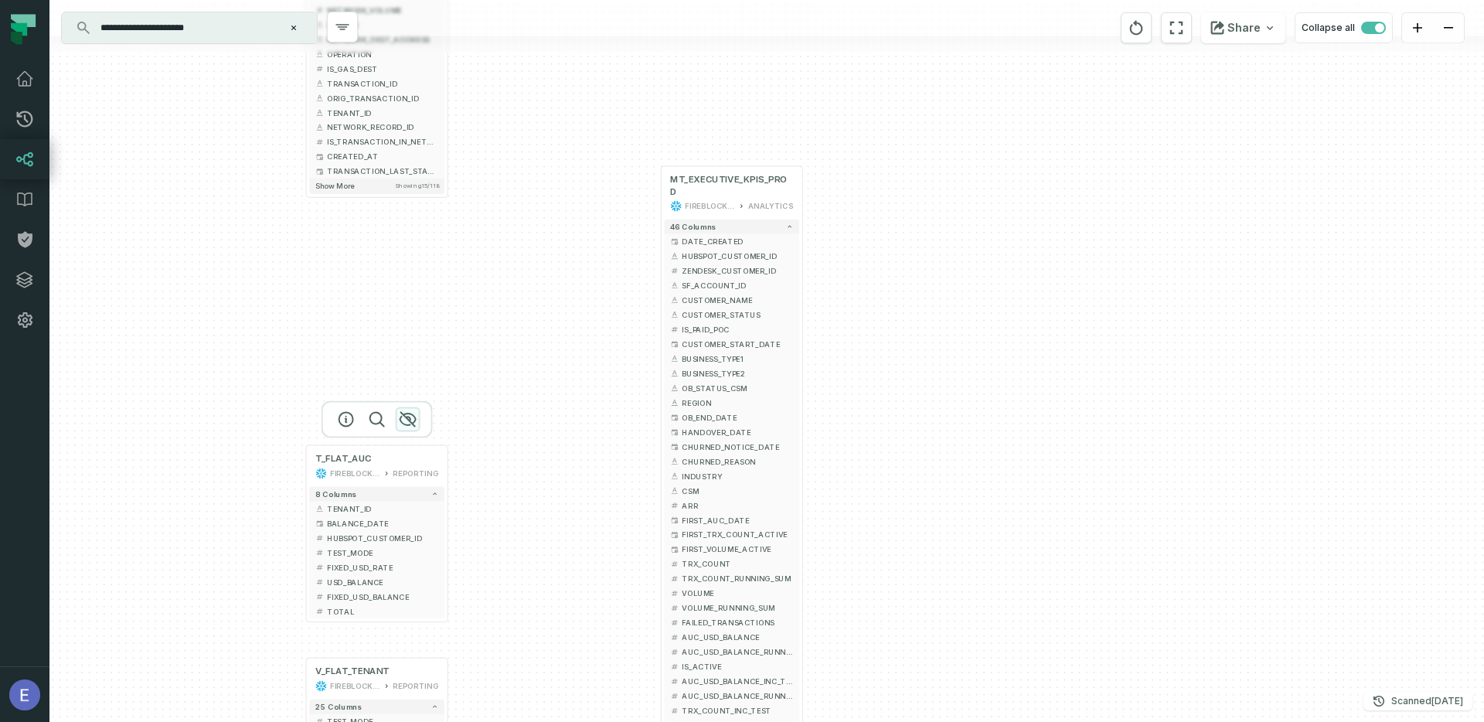
click at [413, 420] on icon "button" at bounding box center [408, 419] width 19 height 19
click at [0, 0] on icon "button" at bounding box center [0, 0] width 0 height 0
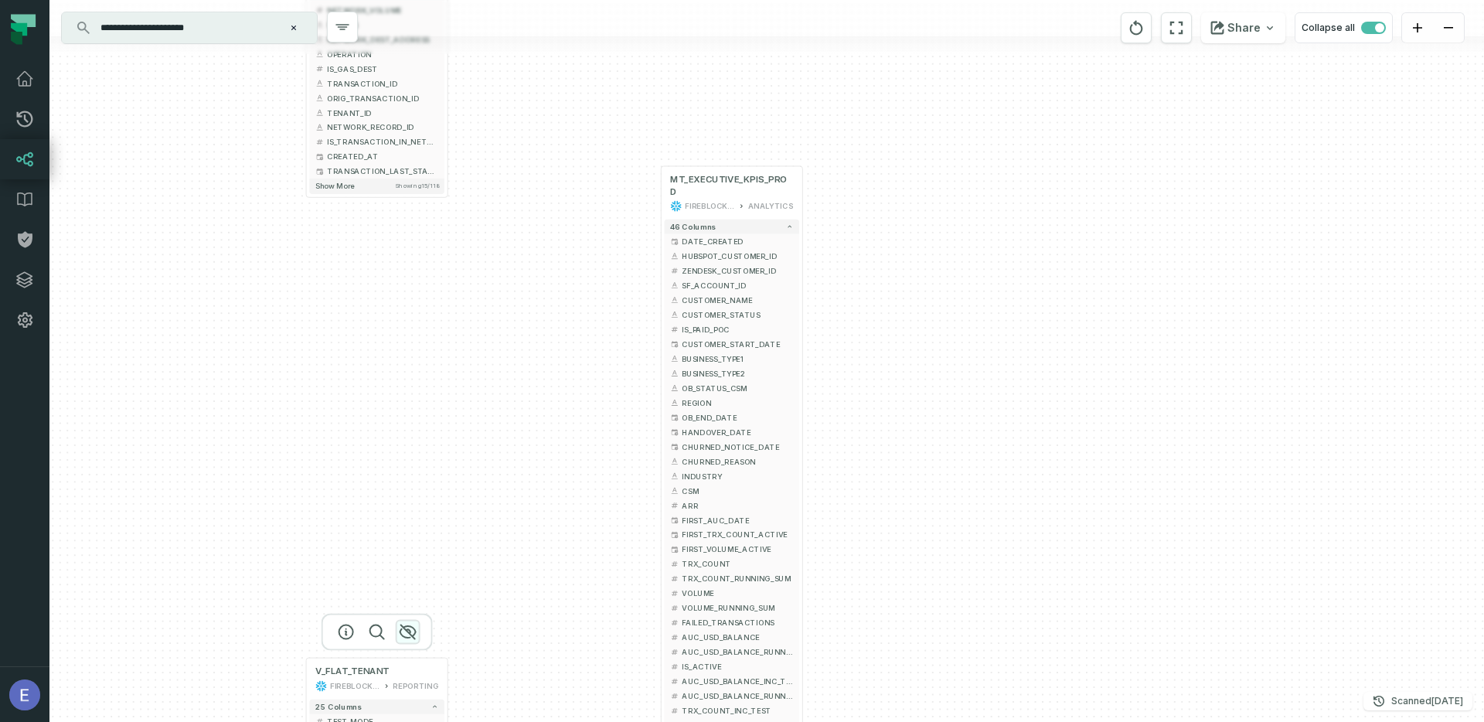
click at [410, 633] on icon "button" at bounding box center [408, 632] width 19 height 19
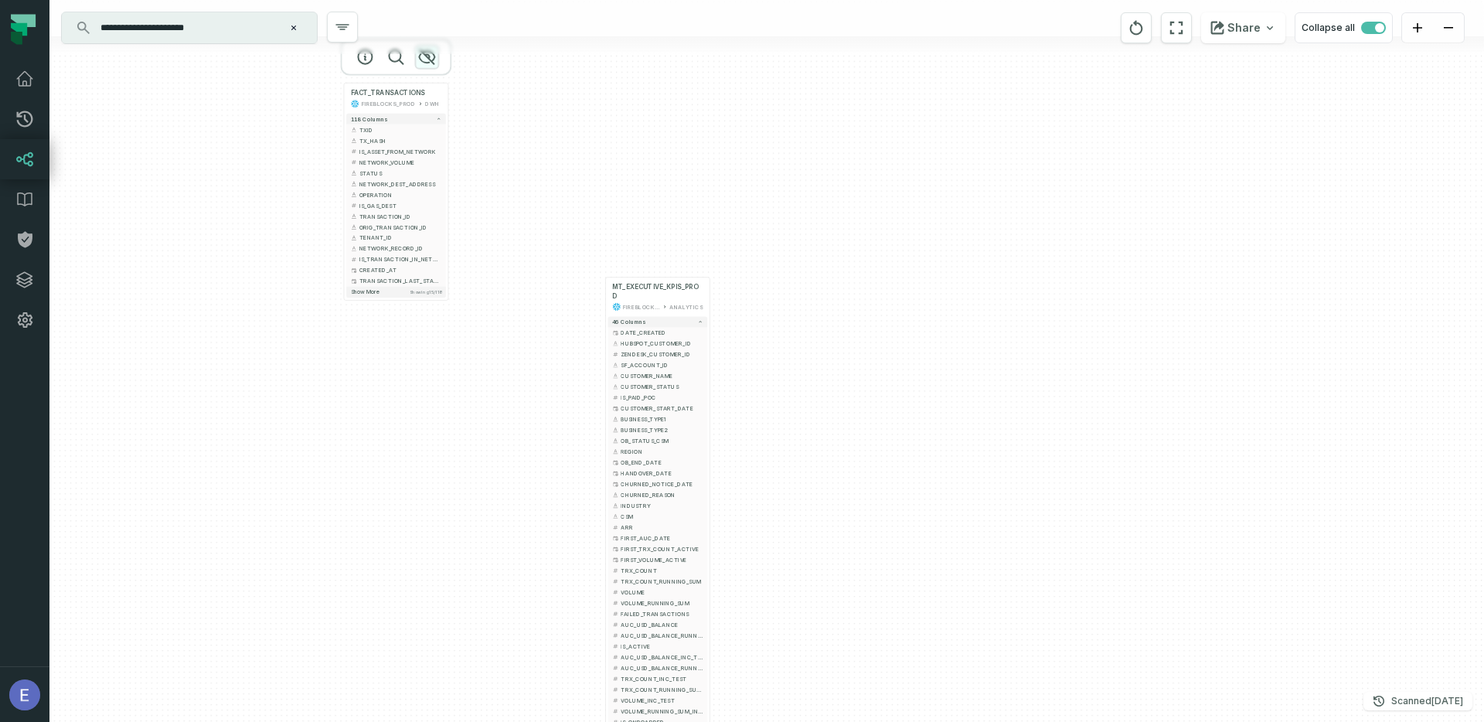
click at [427, 56] on icon "button" at bounding box center [426, 57] width 19 height 19
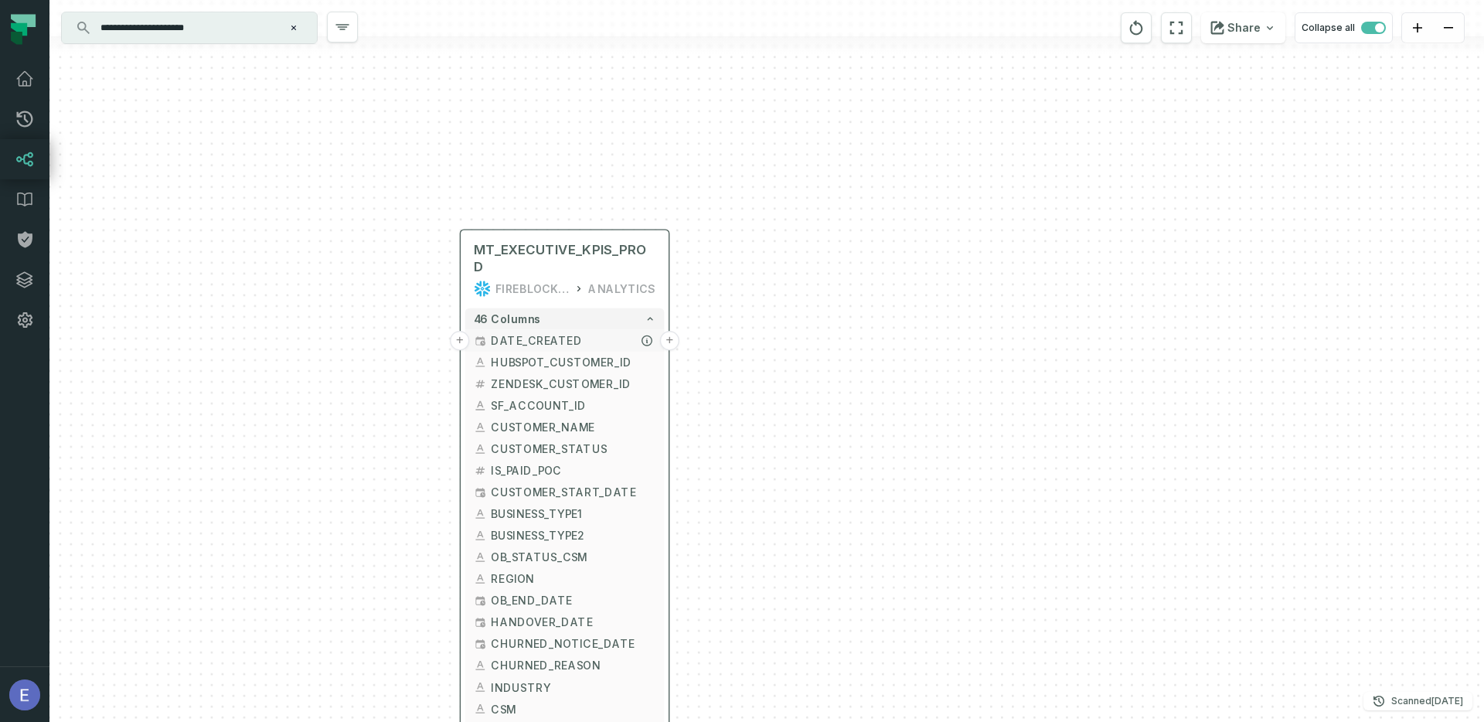
click at [462, 331] on button "+" at bounding box center [459, 340] width 19 height 19
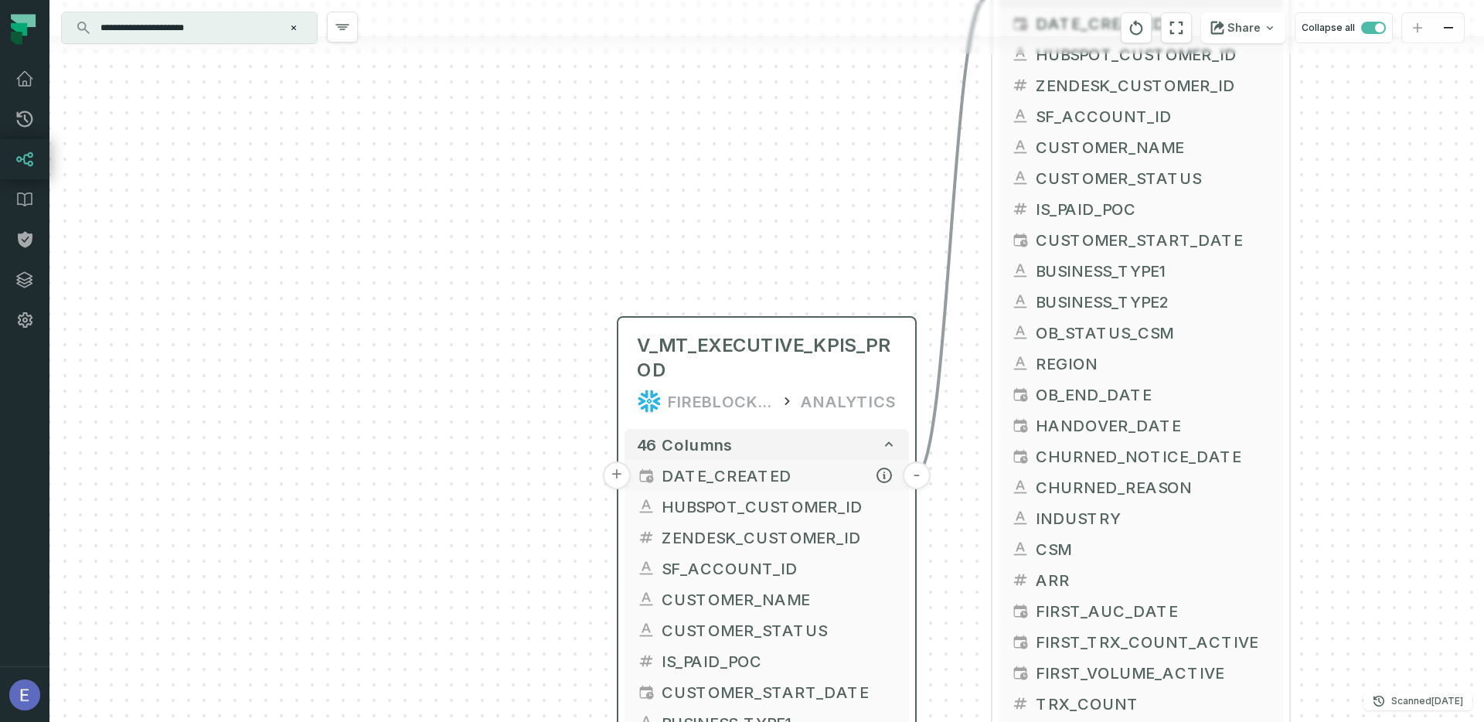
click at [616, 472] on button "+" at bounding box center [617, 475] width 28 height 28
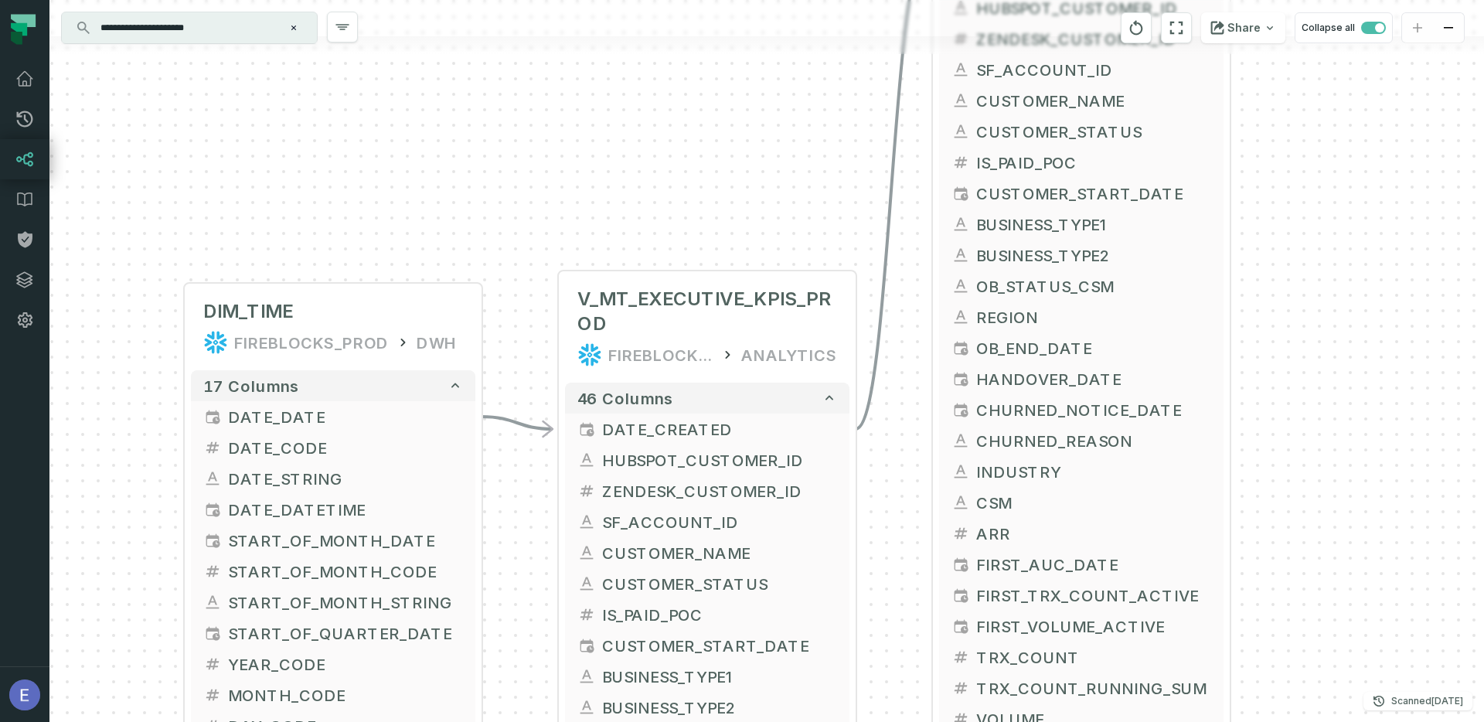
drag, startPoint x: 1052, startPoint y: 150, endPoint x: 618, endPoint y: 116, distance: 434.8
click at [618, 116] on div "DIM_TIME FIREBLOCKS_PROD DWH + 17 columns DATE_DATE + DATE_CODE DATE_STRING DAT…" at bounding box center [766, 361] width 1434 height 722
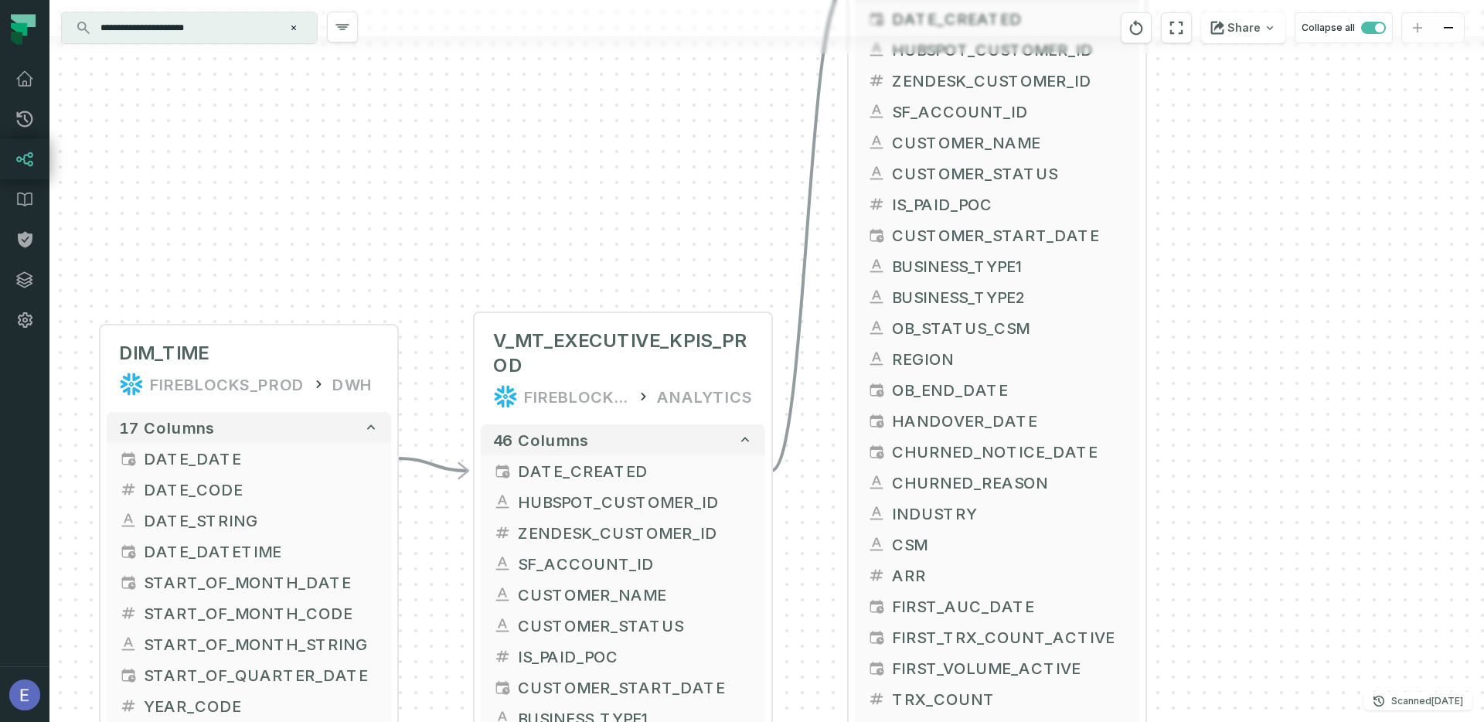
drag, startPoint x: 648, startPoint y: 127, endPoint x: 563, endPoint y: 169, distance: 94.0
click at [563, 169] on div "DIM_TIME FIREBLOCKS_PROD DWH + 17 columns DATE_DATE + DATE_CODE DATE_STRING DAT…" at bounding box center [766, 361] width 1434 height 722
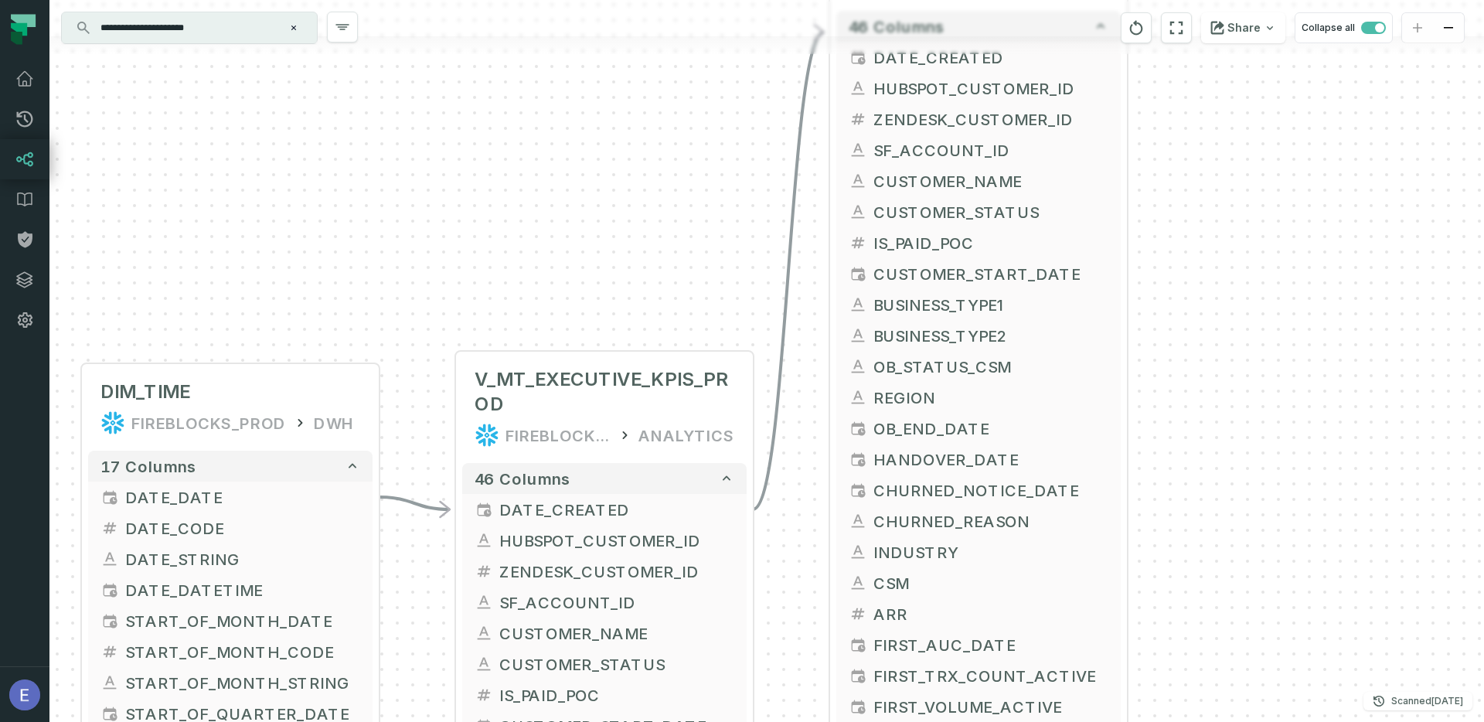
drag, startPoint x: 574, startPoint y: 142, endPoint x: 563, endPoint y: 175, distance: 34.2
click at [563, 175] on div "DIM_TIME FIREBLOCKS_PROD DWH + 17 columns DATE_DATE + DATE_CODE DATE_STRING DAT…" at bounding box center [766, 361] width 1434 height 722
